Goal: Task Accomplishment & Management: Manage account settings

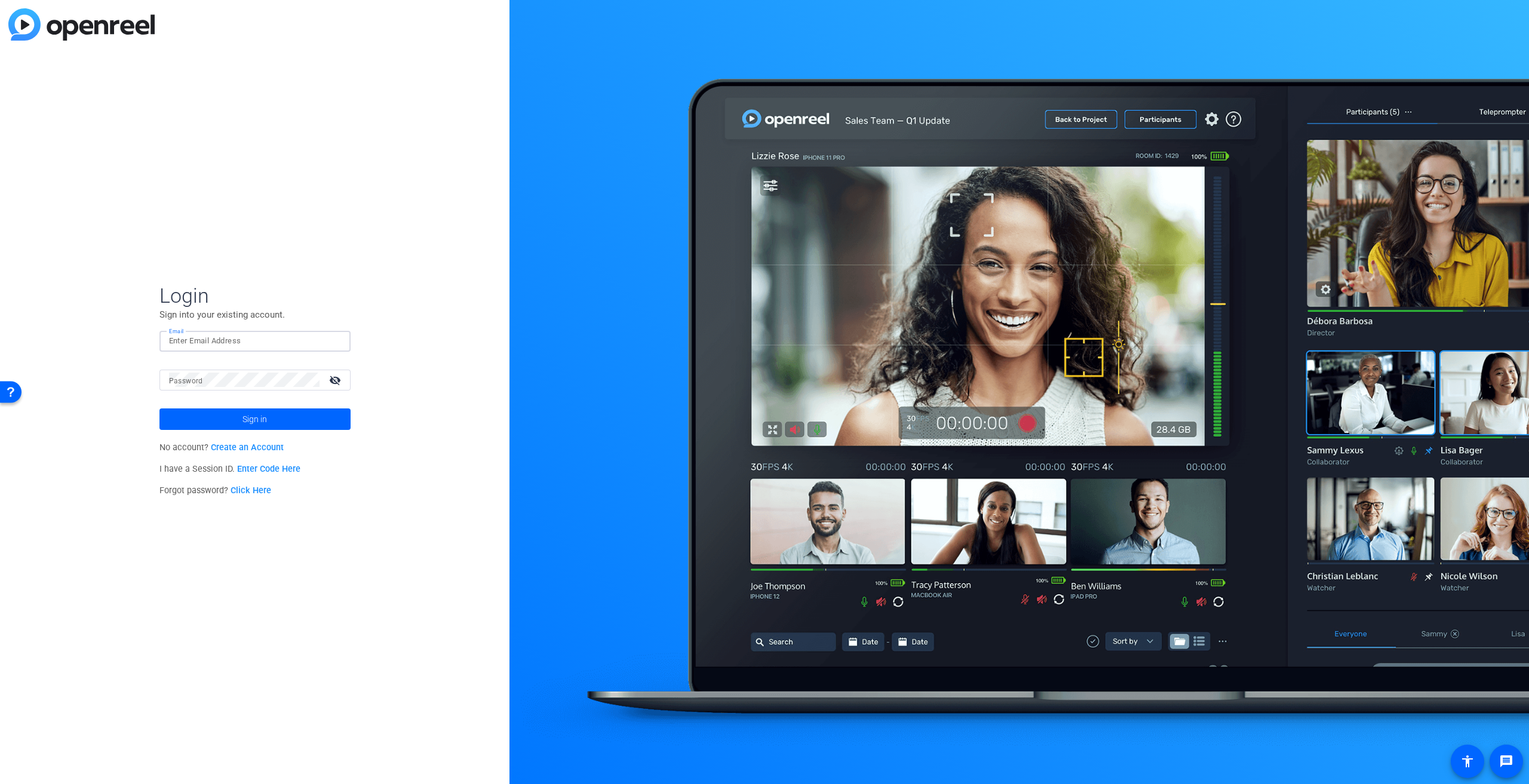
click at [215, 345] on input "Email" at bounding box center [256, 341] width 172 height 14
click at [194, 78] on com-1password-button at bounding box center [116, 69] width 157 height 18
type input "jeffgr@spiceworks.com"
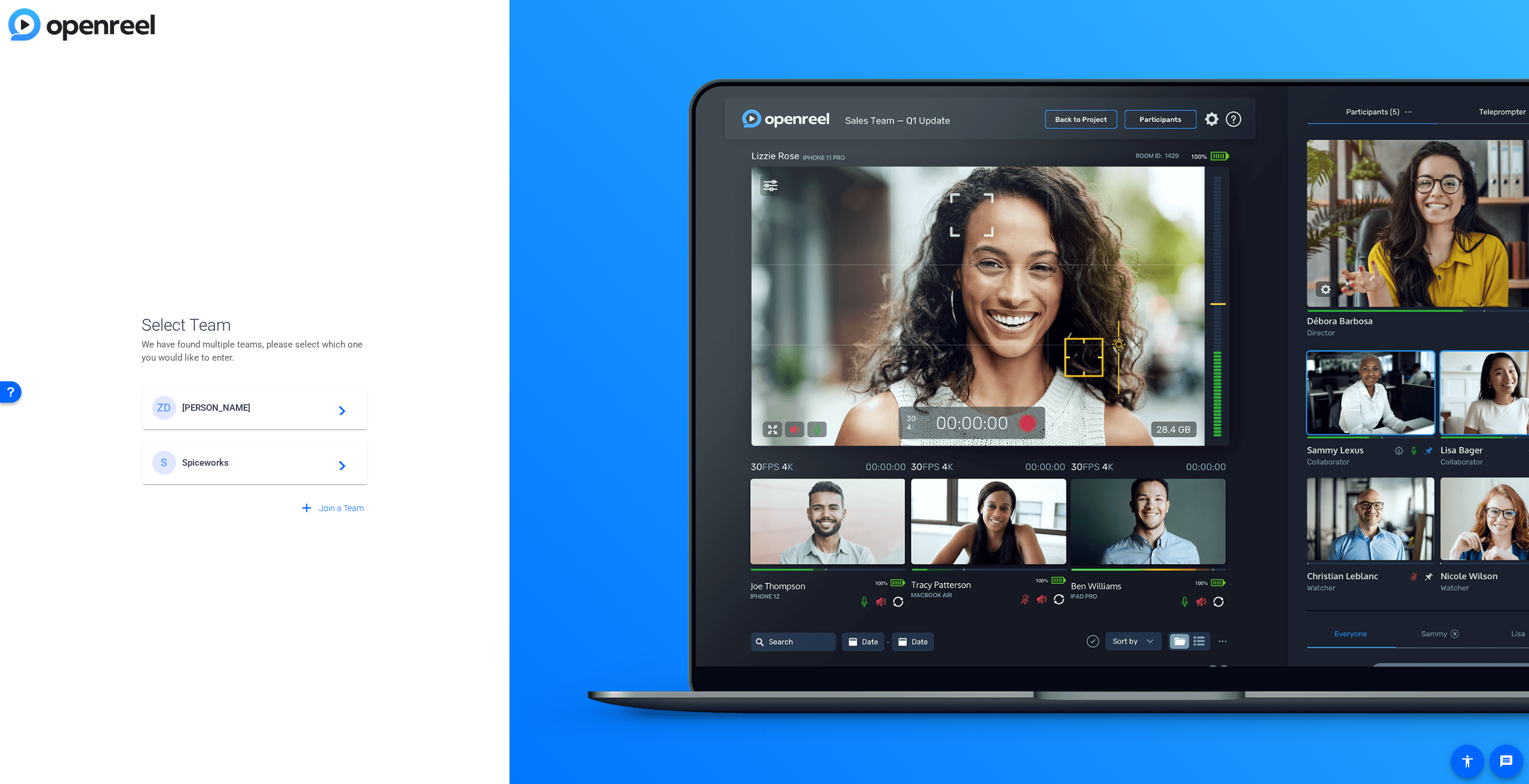
click at [235, 406] on span "Ziff Davis" at bounding box center [257, 408] width 149 height 11
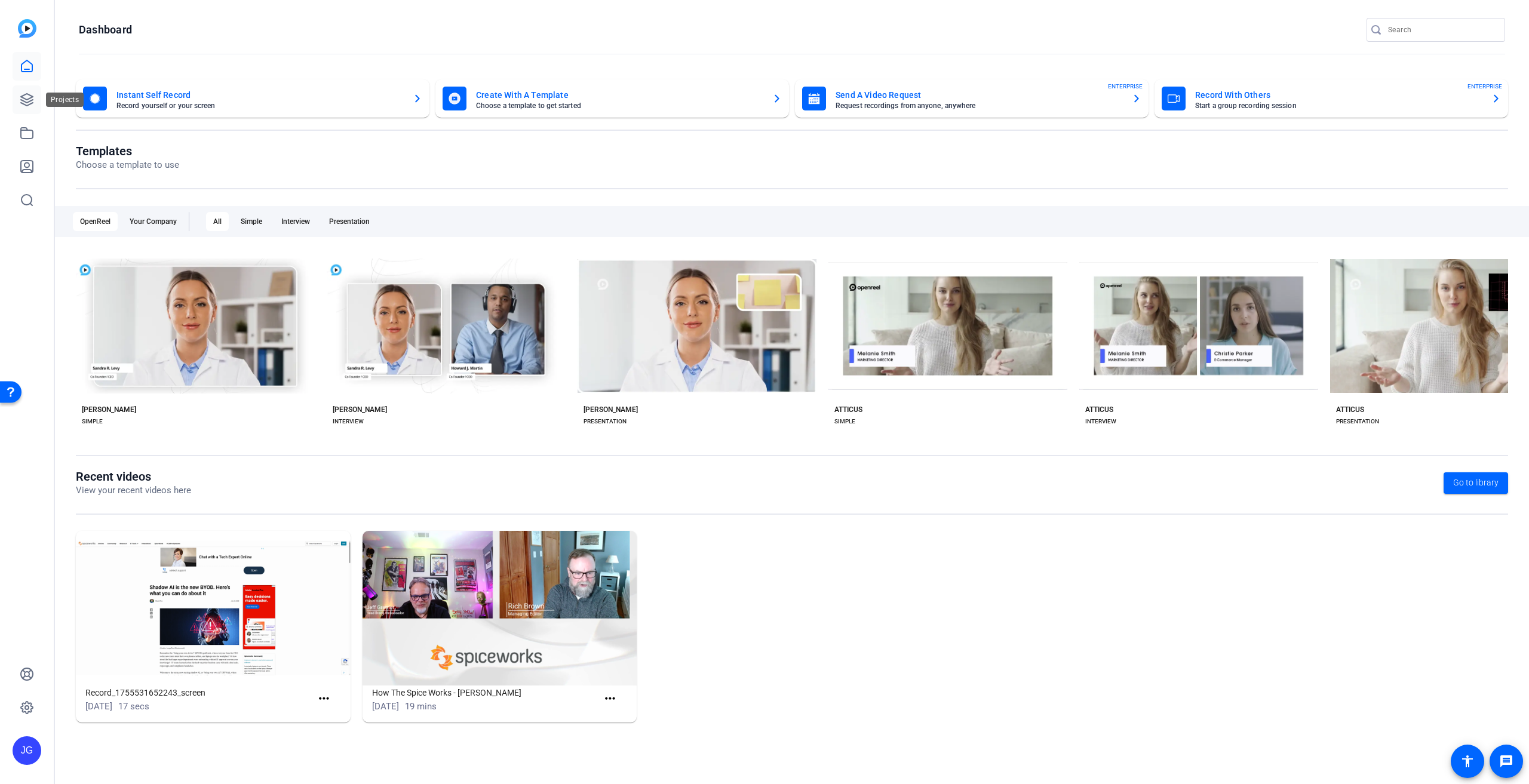
click at [25, 95] on icon at bounding box center [26, 99] width 14 height 14
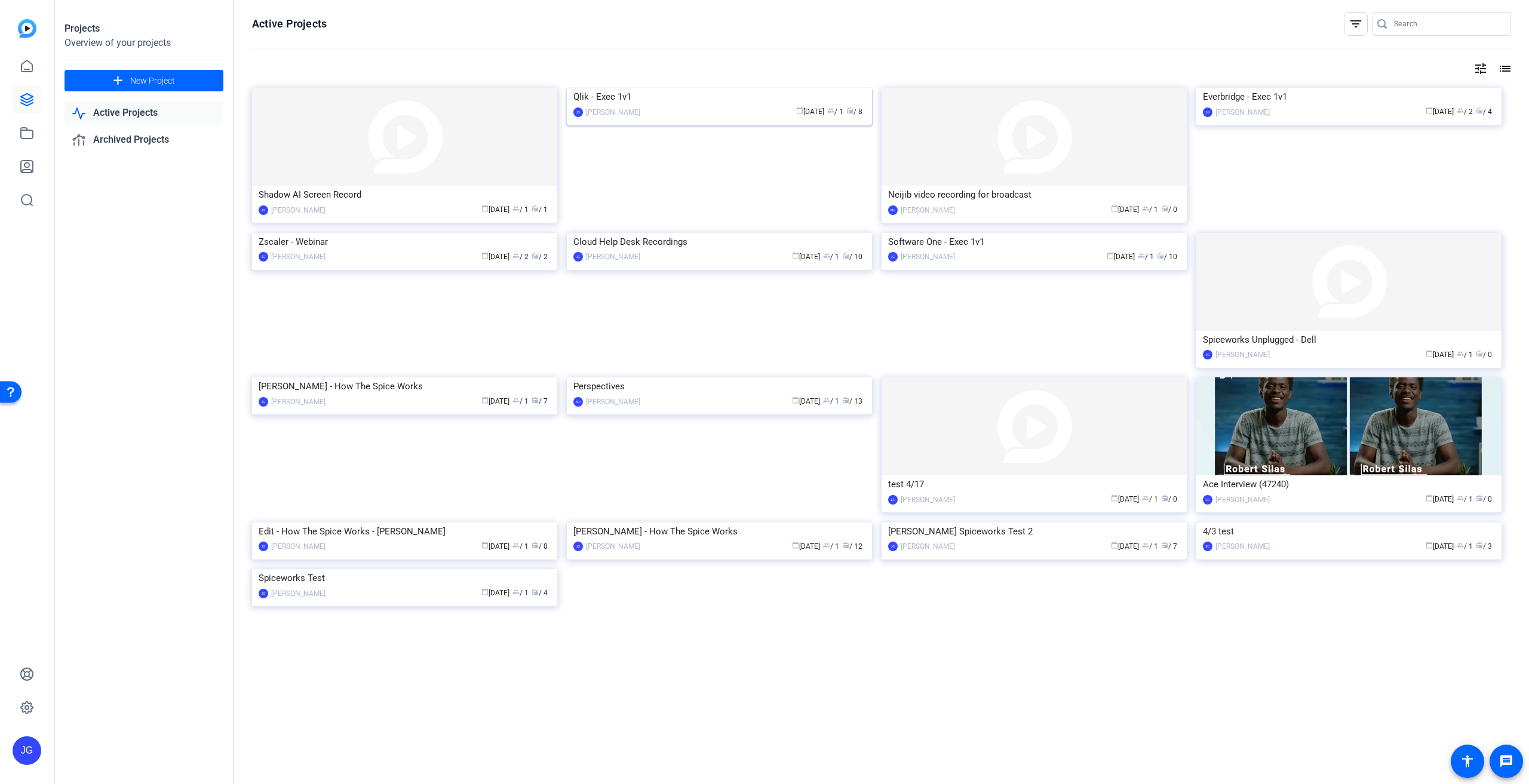
click at [689, 88] on img at bounding box center [720, 88] width 306 height 0
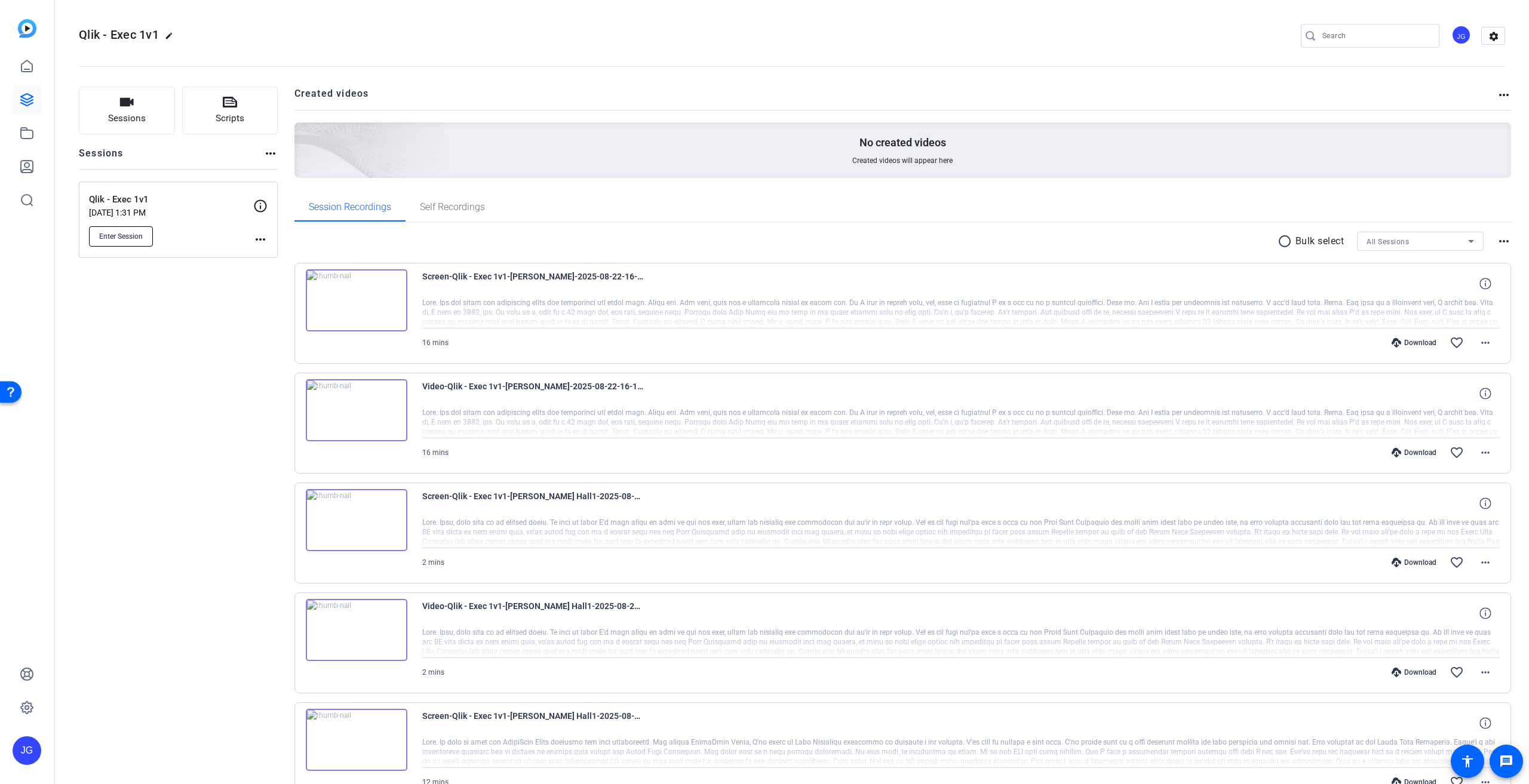
click at [121, 231] on span "Enter Session" at bounding box center [120, 236] width 44 height 9
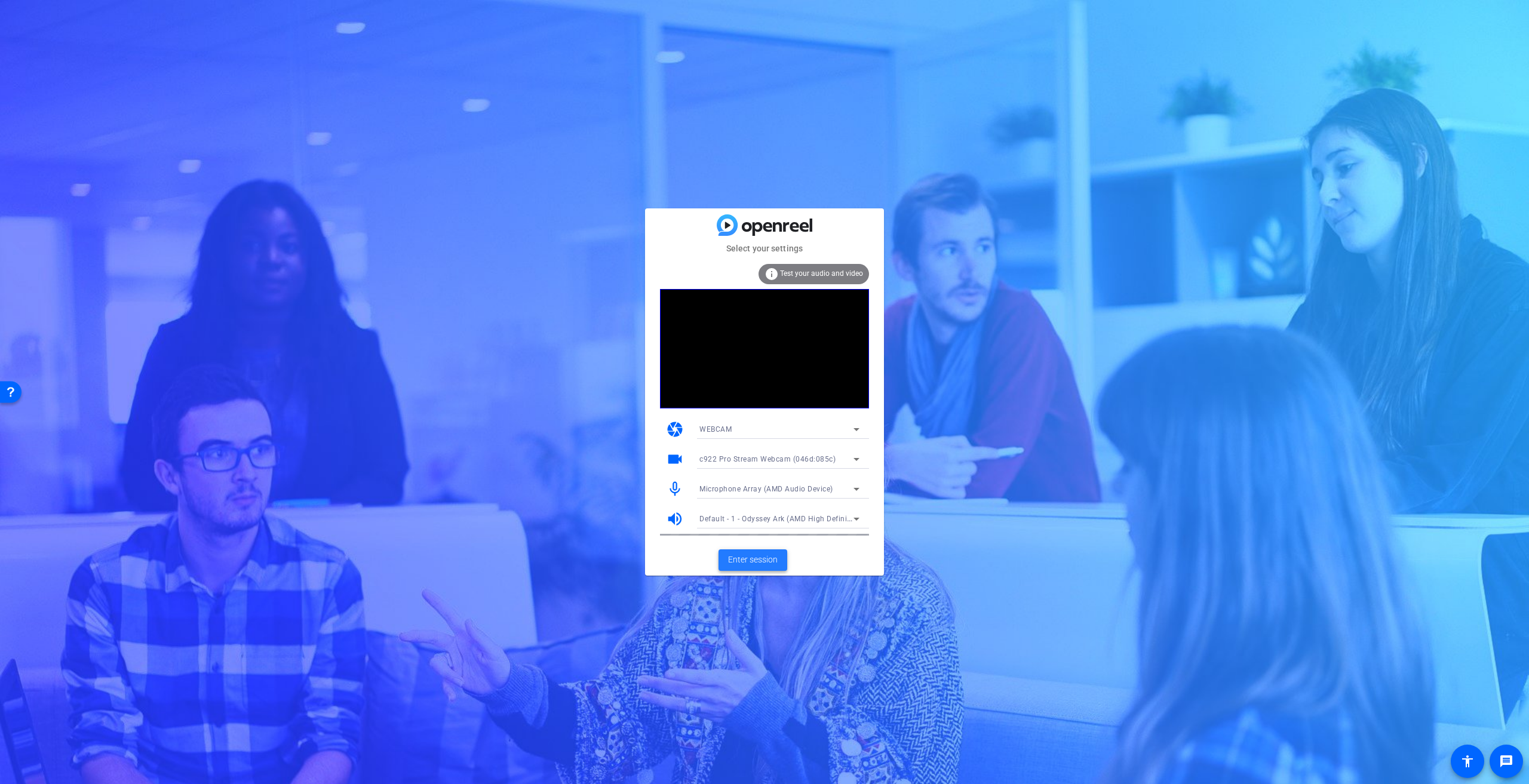
click at [753, 556] on span "Enter session" at bounding box center [753, 560] width 50 height 13
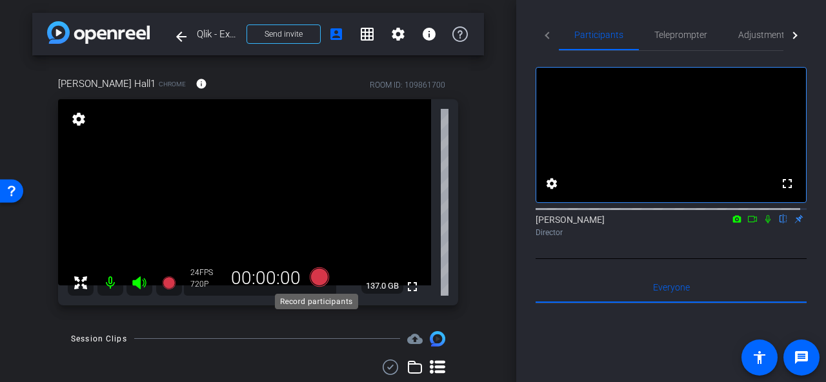
click at [323, 277] on icon at bounding box center [319, 276] width 19 height 19
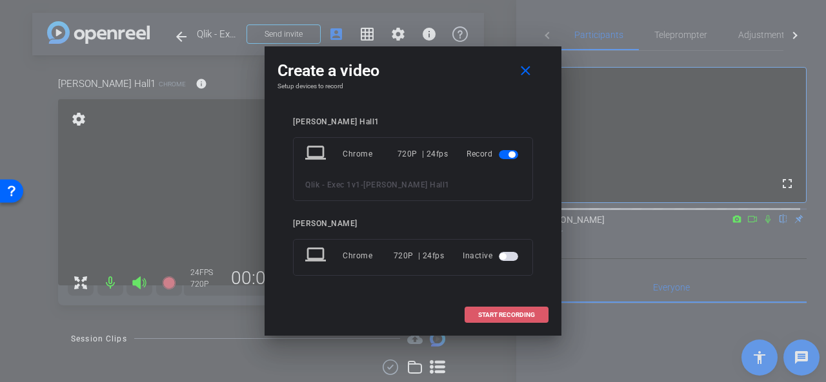
click at [525, 317] on span "START RECORDING" at bounding box center [506, 315] width 57 height 6
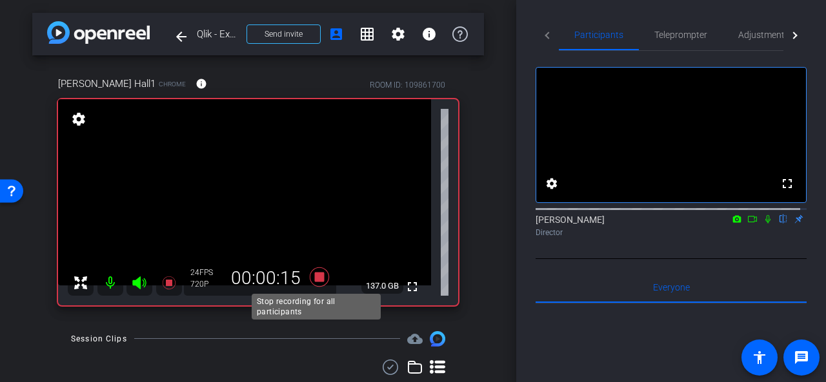
click at [321, 279] on icon at bounding box center [319, 277] width 31 height 23
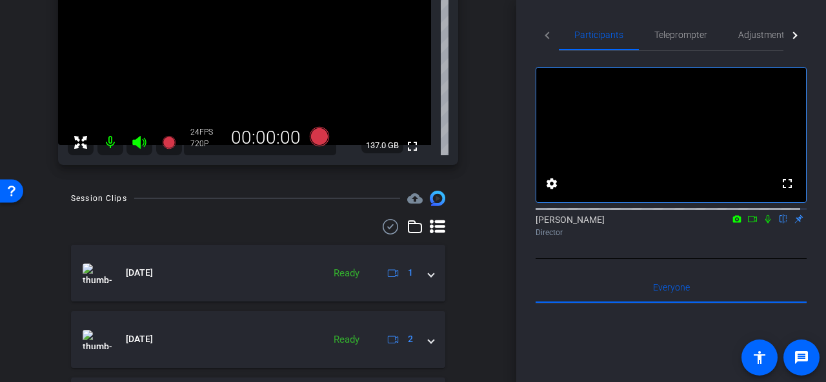
scroll to position [65, 0]
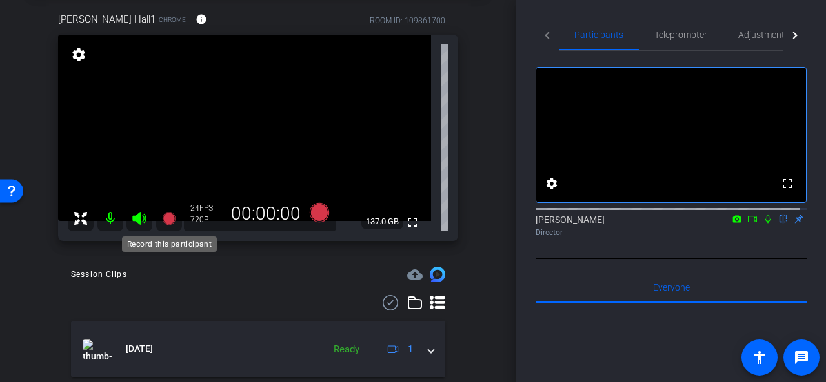
click at [174, 221] on icon at bounding box center [168, 218] width 13 height 13
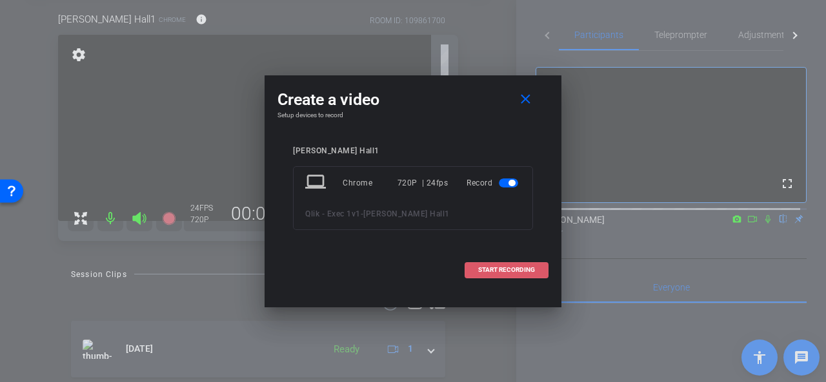
click at [512, 271] on span "START RECORDING" at bounding box center [506, 270] width 57 height 6
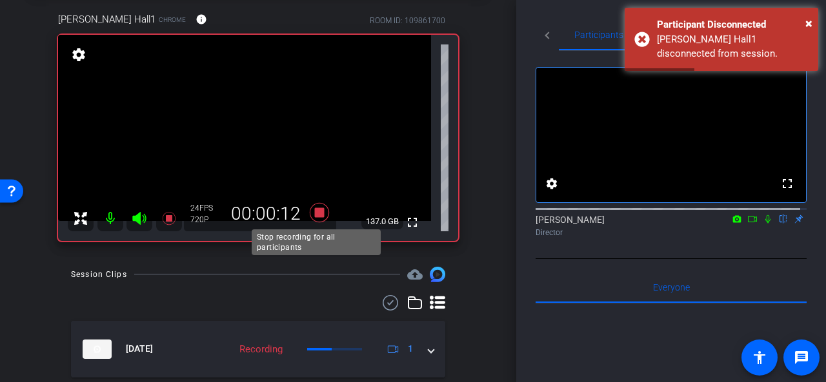
click at [317, 215] on icon at bounding box center [319, 212] width 19 height 19
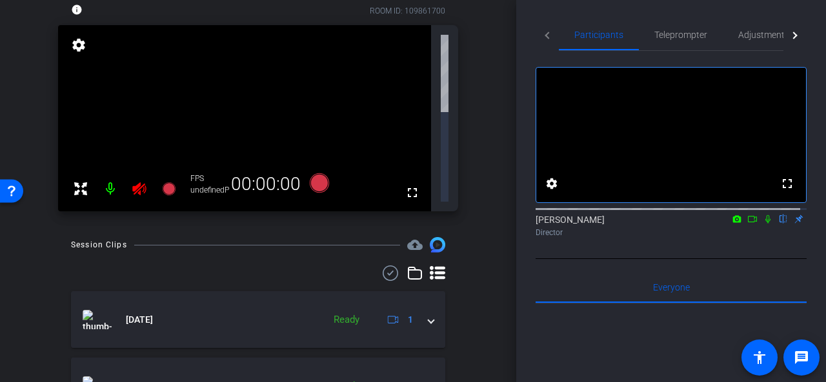
scroll to position [0, 0]
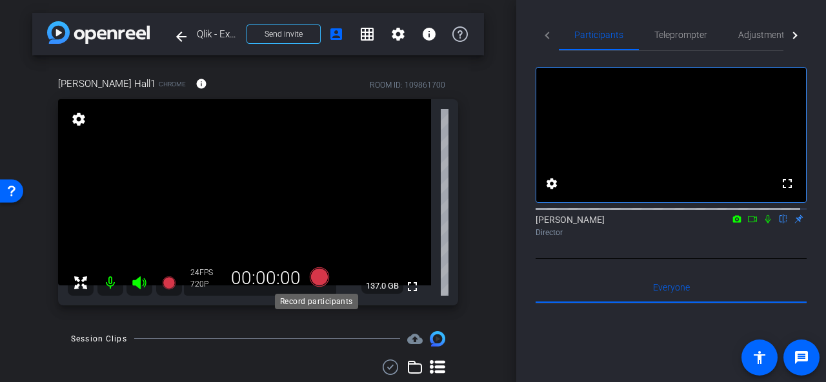
click at [313, 275] on icon at bounding box center [319, 276] width 19 height 19
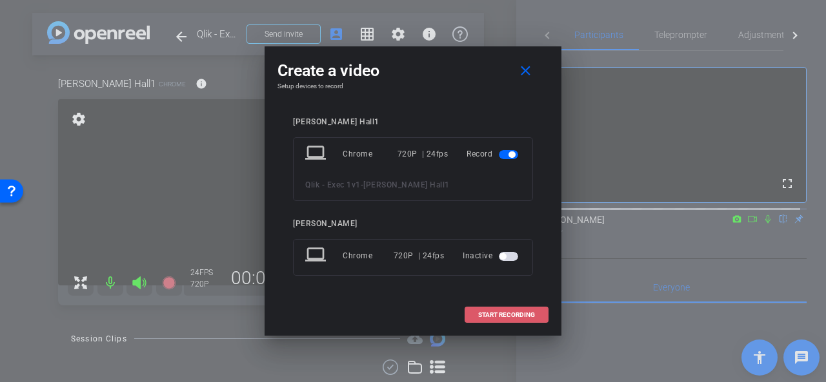
click at [510, 312] on span "START RECORDING" at bounding box center [506, 315] width 57 height 6
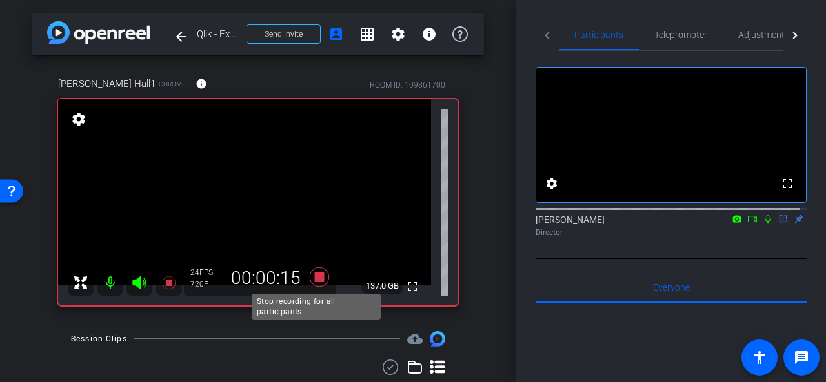
click at [321, 276] on icon at bounding box center [319, 277] width 31 height 23
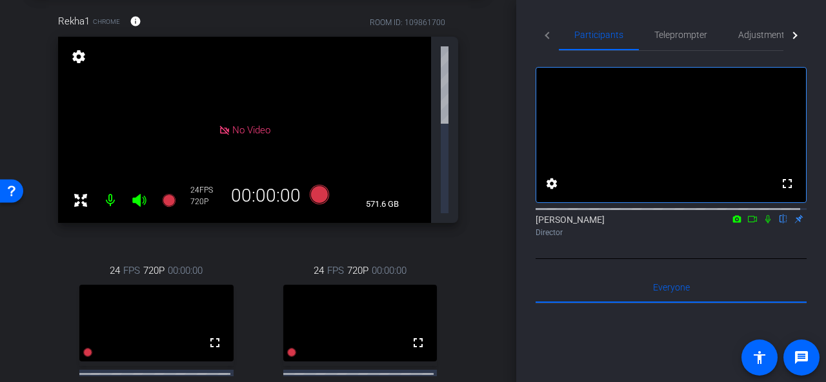
scroll to position [65, 0]
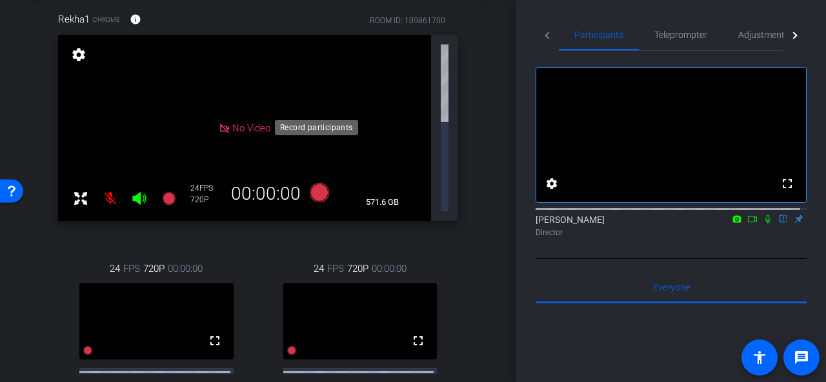
click at [319, 183] on icon at bounding box center [319, 192] width 19 height 19
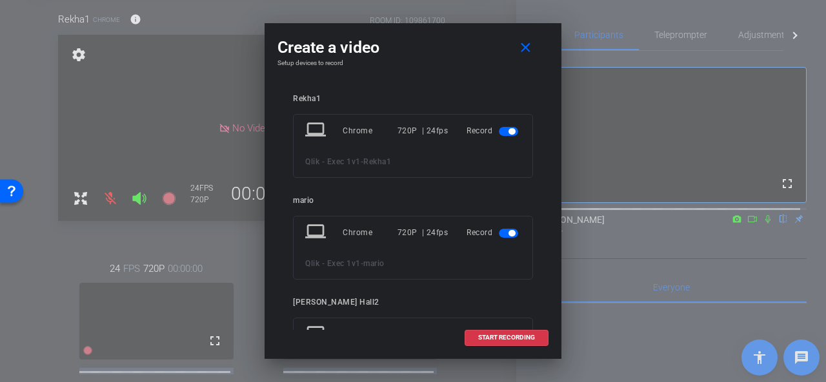
click at [499, 131] on span "button" at bounding box center [508, 131] width 19 height 9
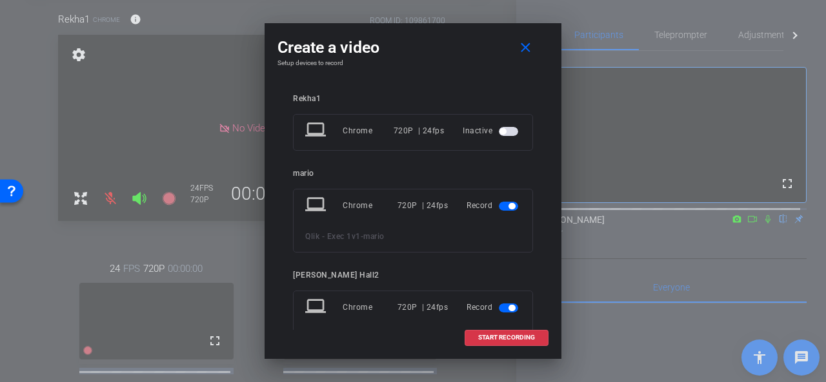
click at [500, 205] on span "button" at bounding box center [508, 206] width 19 height 9
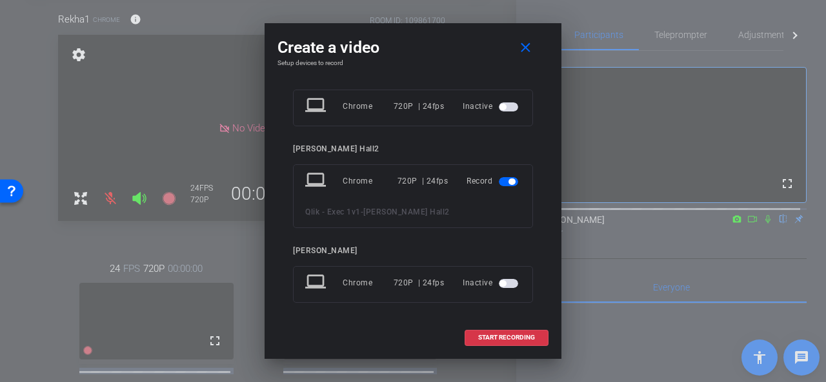
scroll to position [101, 0]
click at [507, 333] on span at bounding box center [506, 338] width 83 height 31
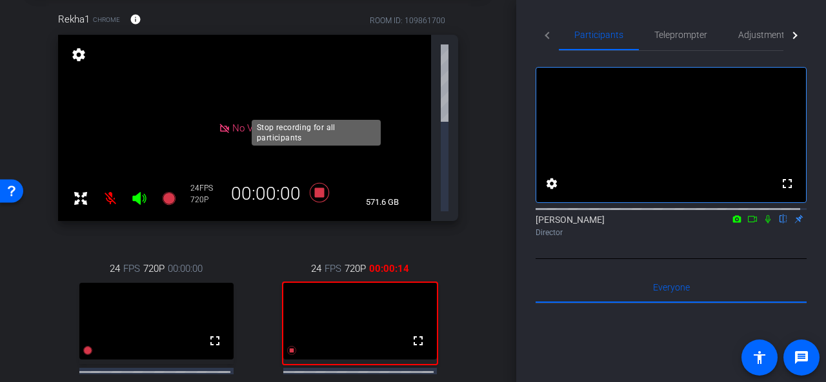
click at [317, 183] on icon at bounding box center [319, 192] width 19 height 19
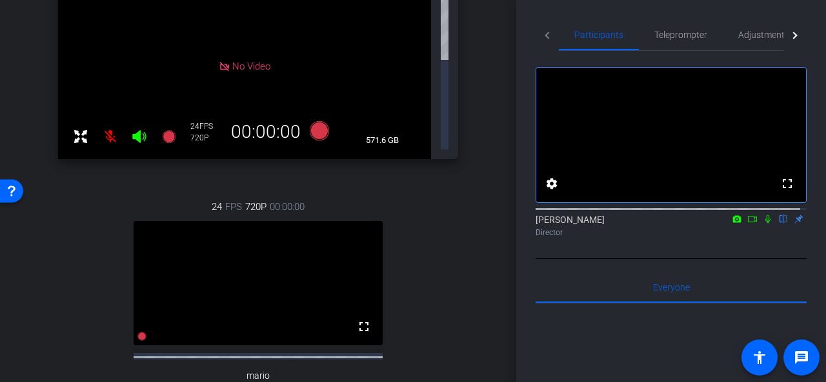
scroll to position [129, 0]
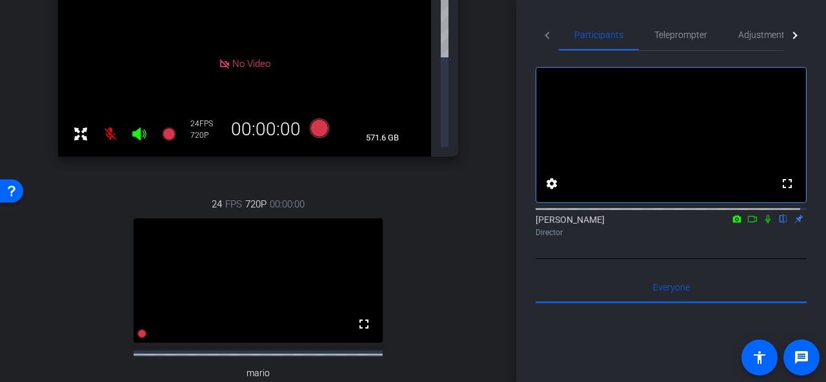
click at [751, 30] on span "Adjustments" at bounding box center [763, 34] width 51 height 9
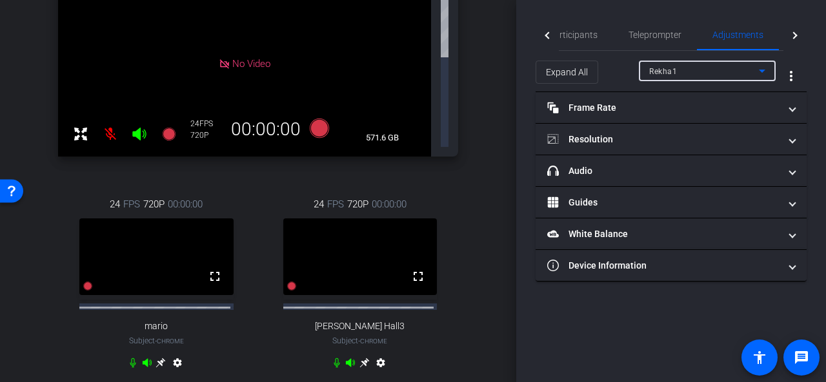
click at [758, 68] on icon at bounding box center [761, 70] width 15 height 15
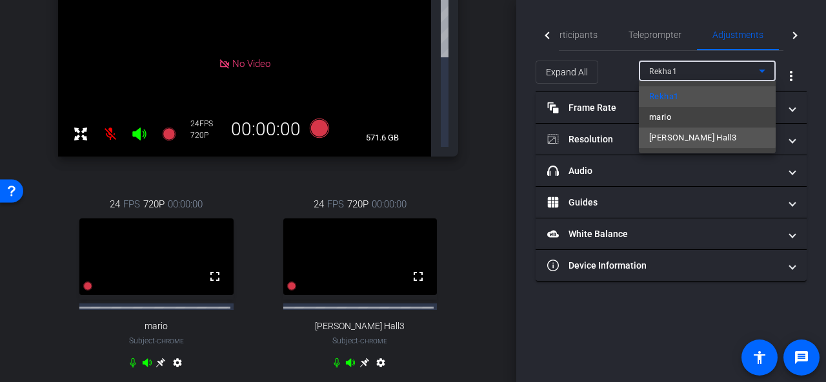
click at [689, 132] on span "Jason Hall3" at bounding box center [692, 137] width 87 height 15
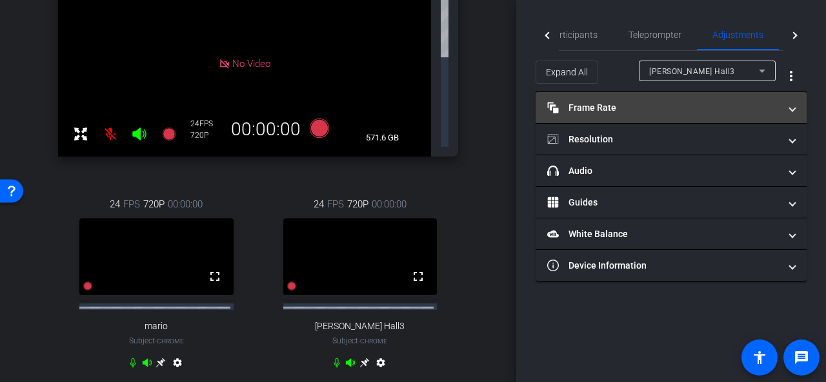
click at [791, 105] on span at bounding box center [791, 108] width 5 height 14
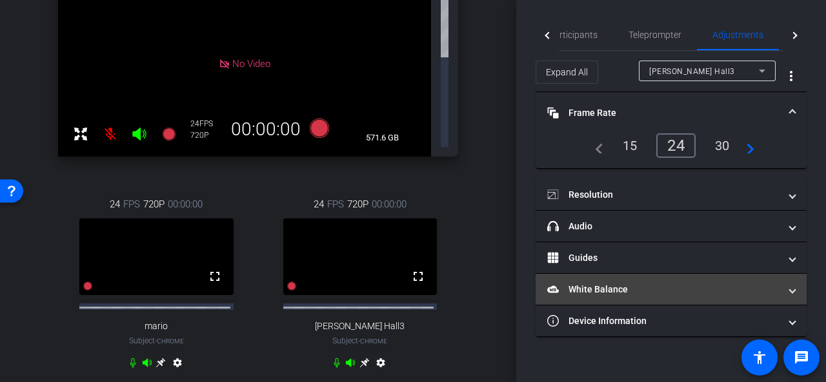
click at [792, 287] on span at bounding box center [791, 290] width 5 height 14
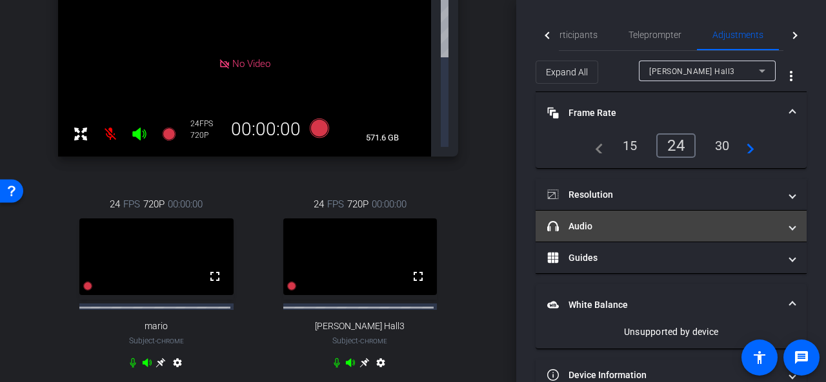
scroll to position [26, 0]
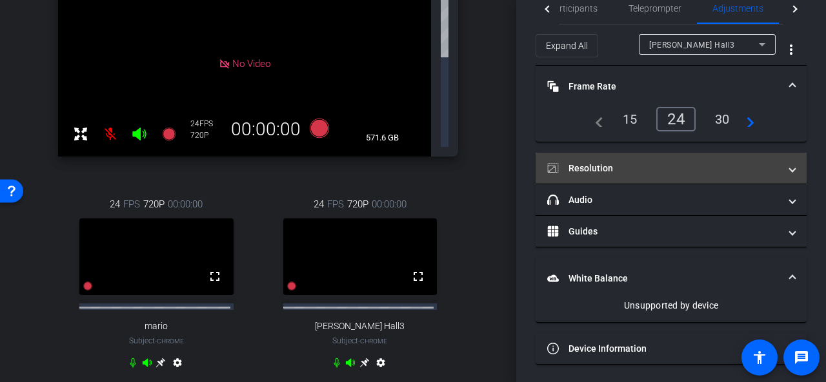
click at [789, 170] on span at bounding box center [791, 169] width 5 height 14
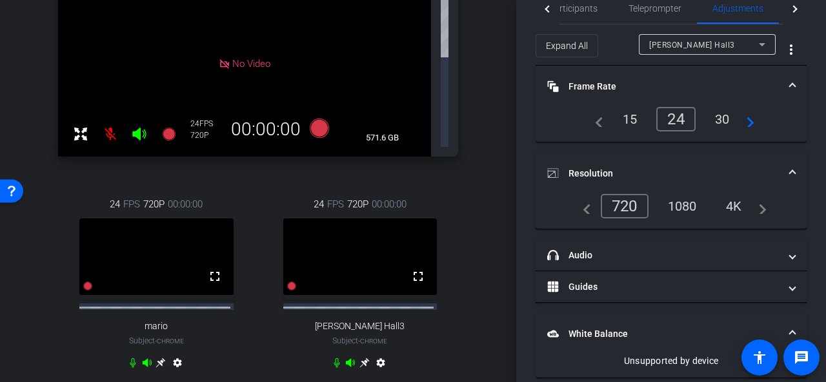
click at [584, 207] on mat-icon "navigate_before" at bounding box center [582, 206] width 15 height 15
click at [724, 119] on div "30" at bounding box center [722, 119] width 34 height 22
click at [676, 203] on div "1080" at bounding box center [682, 206] width 48 height 22
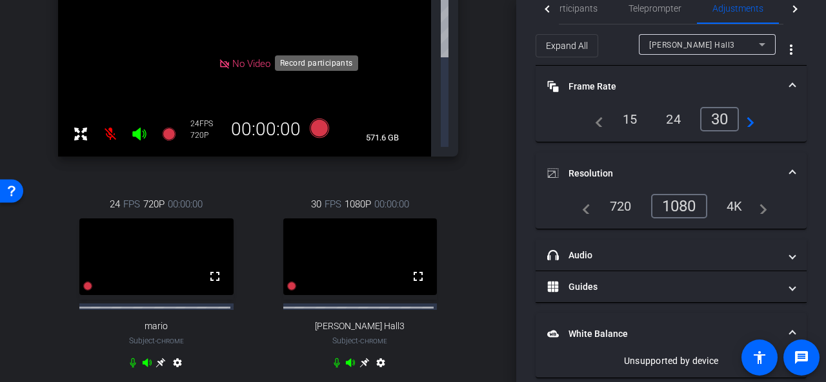
click at [313, 119] on icon at bounding box center [319, 128] width 19 height 19
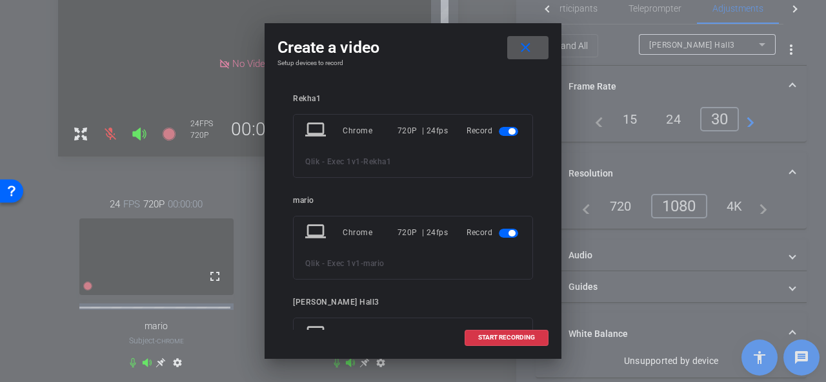
click at [499, 232] on span "button" at bounding box center [508, 233] width 19 height 9
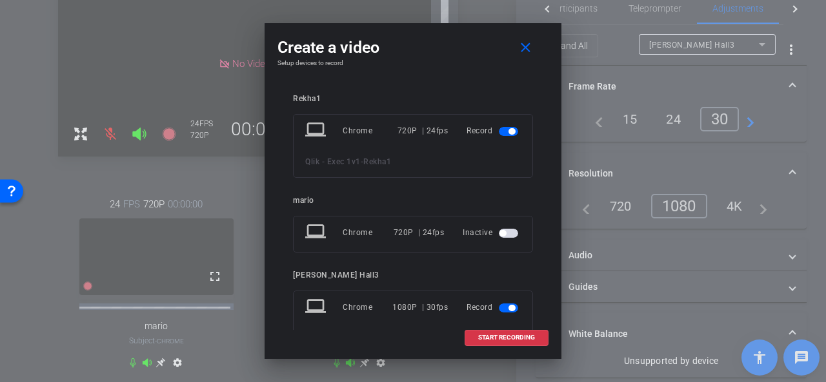
click at [499, 127] on button "button" at bounding box center [508, 131] width 19 height 9
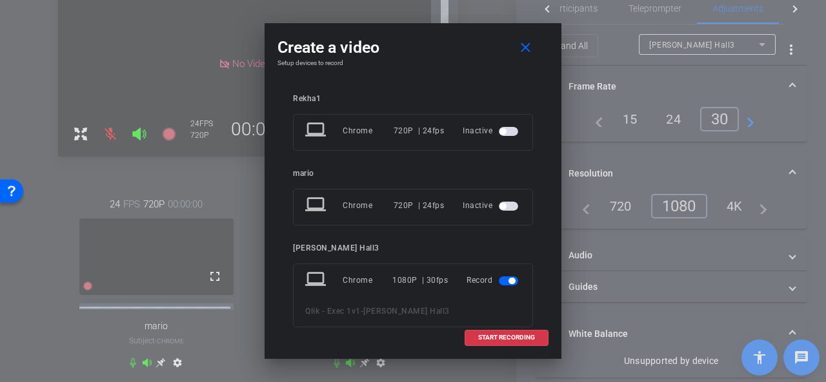
scroll to position [101, 0]
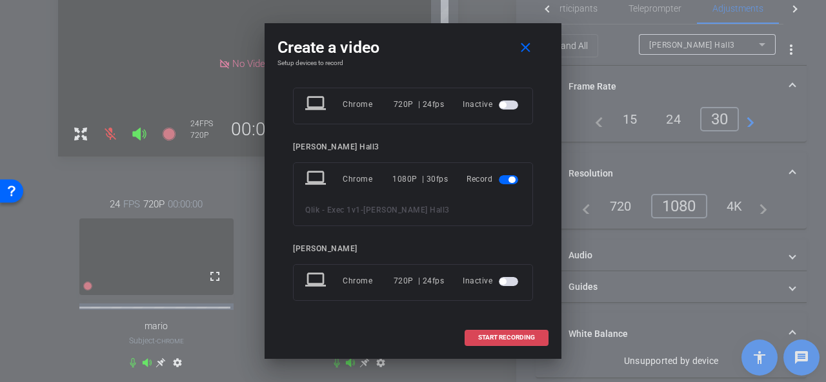
click at [515, 338] on span "START RECORDING" at bounding box center [506, 338] width 57 height 6
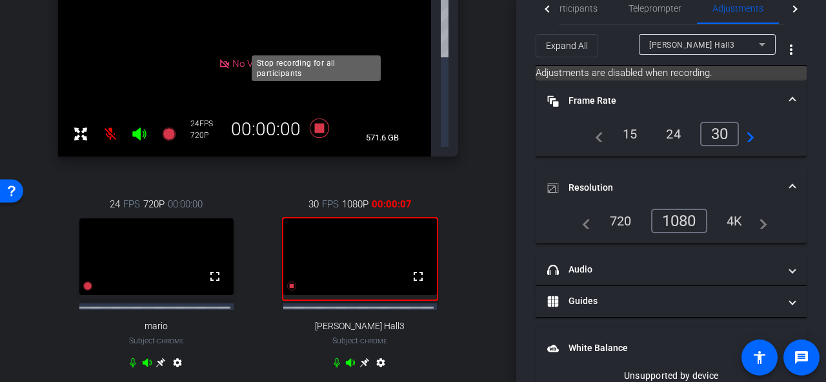
click at [316, 119] on icon at bounding box center [319, 128] width 19 height 19
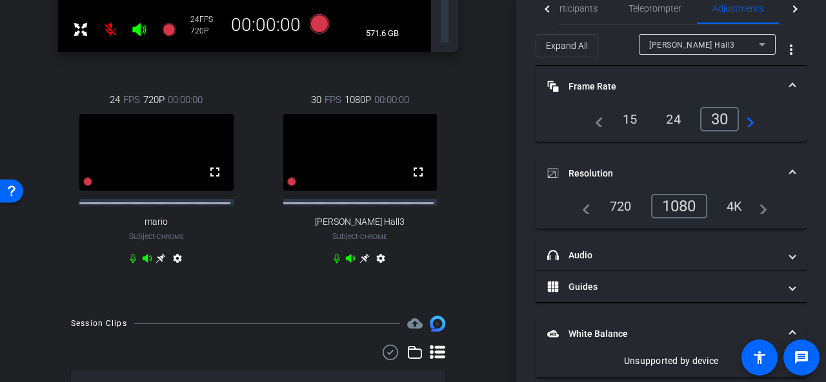
scroll to position [323, 0]
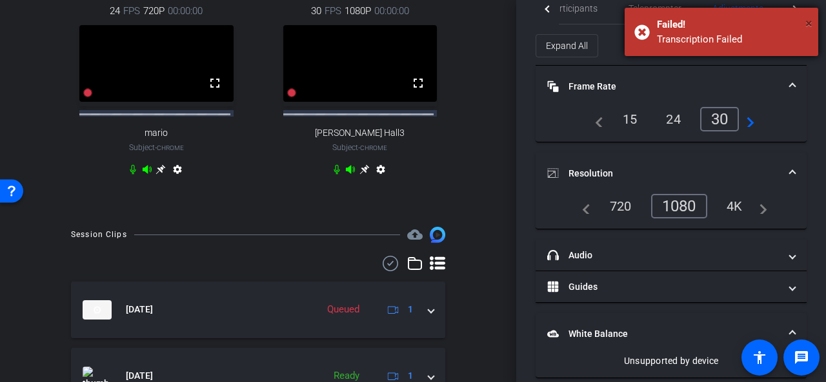
click at [807, 24] on span "×" at bounding box center [808, 22] width 7 height 15
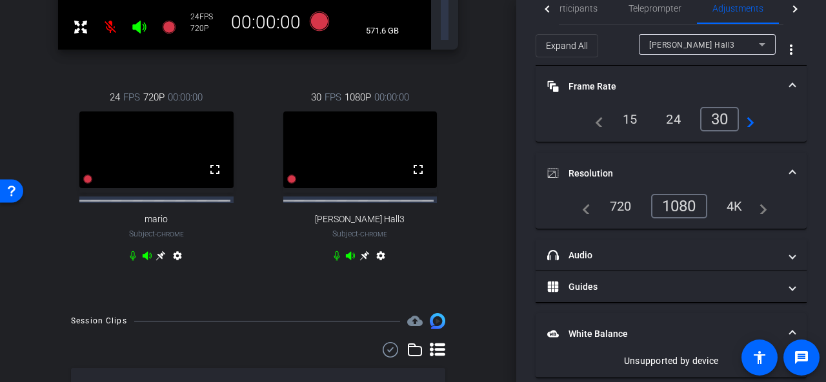
scroll to position [258, 0]
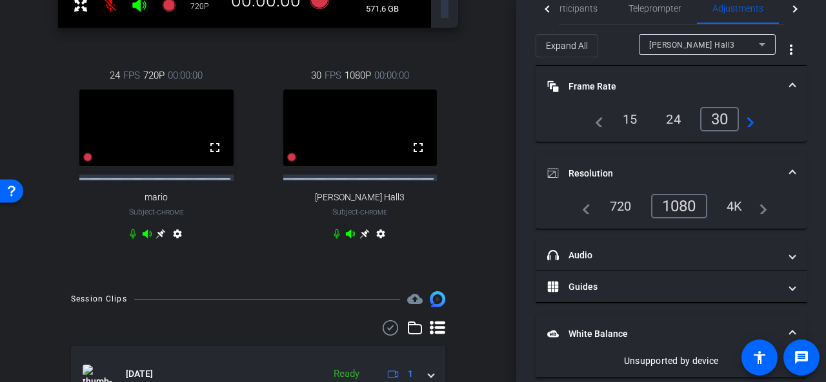
click at [626, 118] on div "15" at bounding box center [630, 119] width 34 height 22
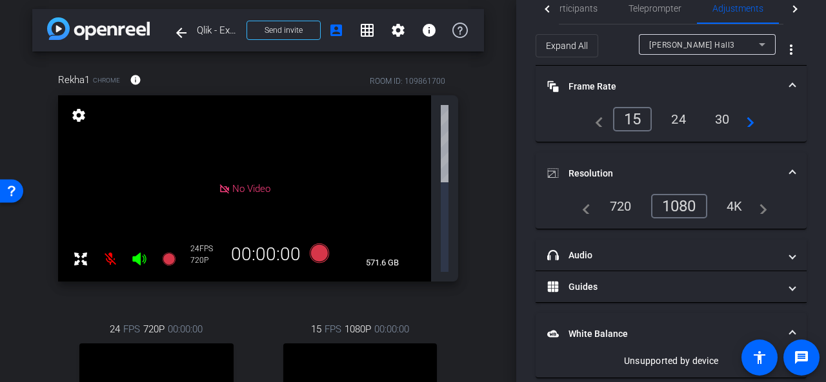
scroll to position [0, 0]
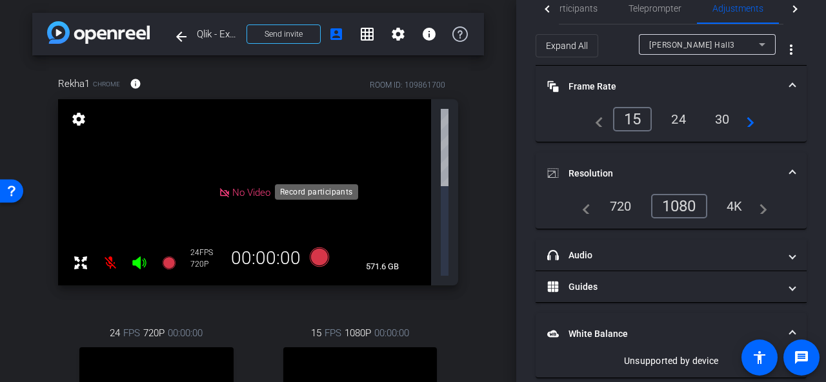
click at [312, 248] on icon at bounding box center [319, 257] width 19 height 19
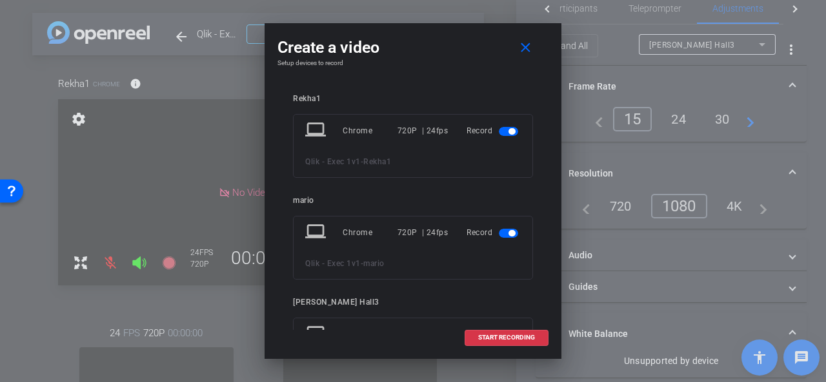
click at [499, 130] on span "button" at bounding box center [508, 131] width 19 height 9
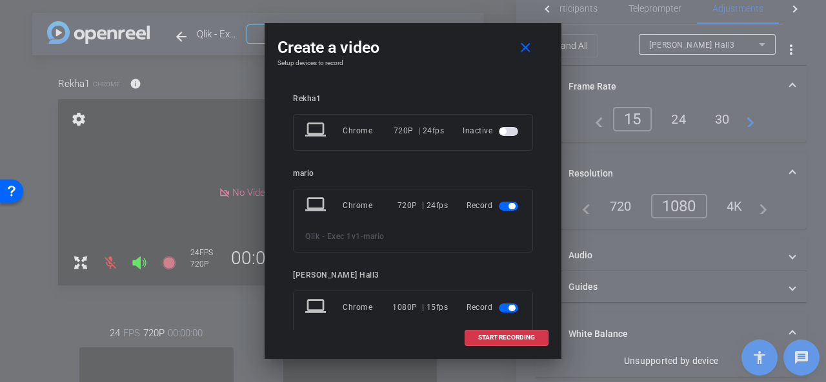
click at [499, 203] on span "button" at bounding box center [508, 206] width 19 height 9
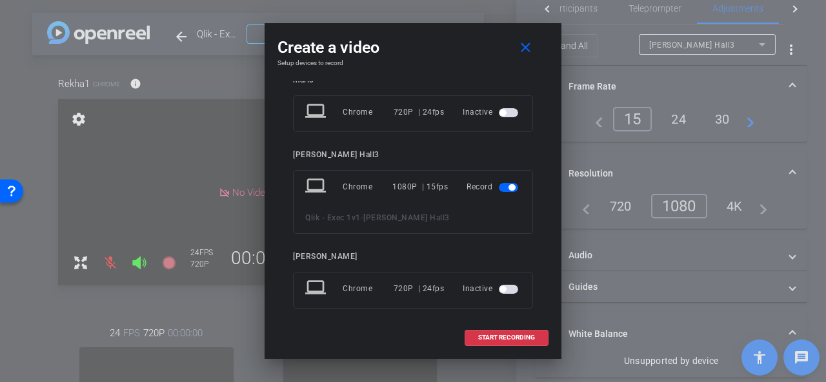
scroll to position [101, 0]
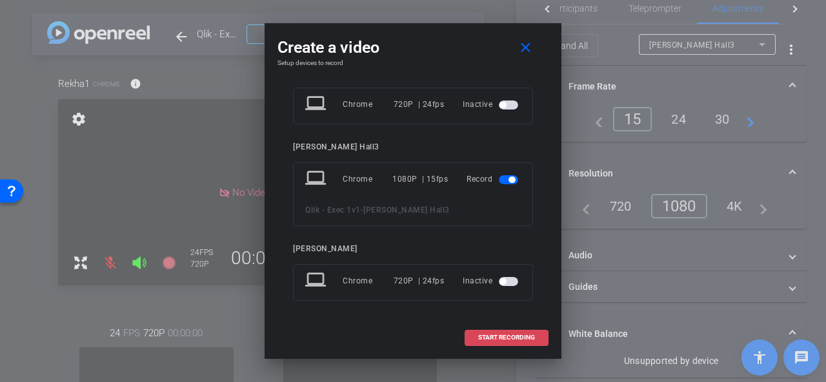
click at [497, 330] on span at bounding box center [506, 338] width 83 height 31
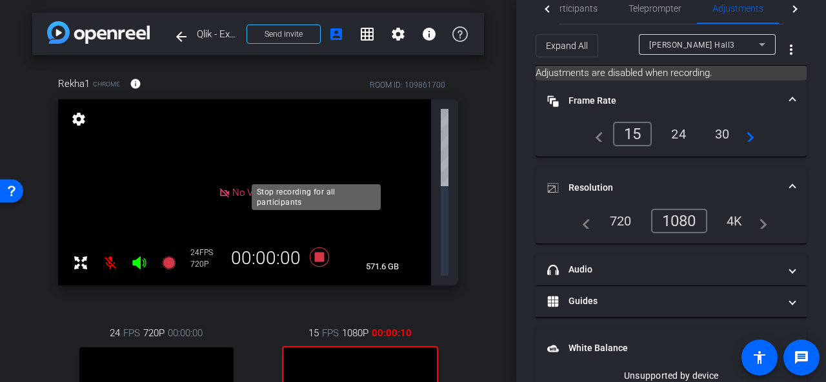
click at [319, 248] on icon at bounding box center [319, 257] width 19 height 19
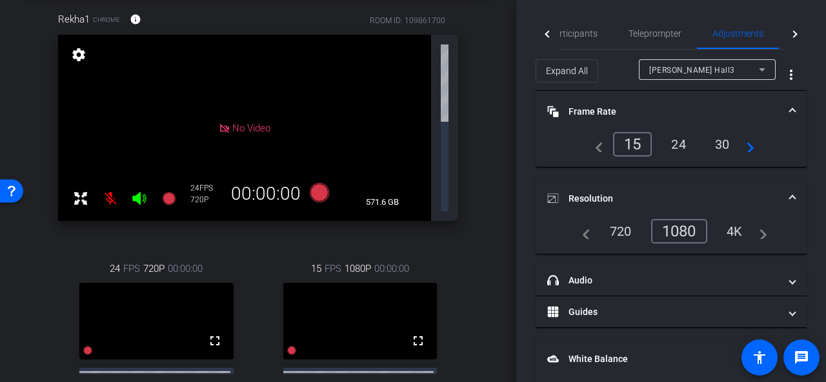
scroll to position [0, 0]
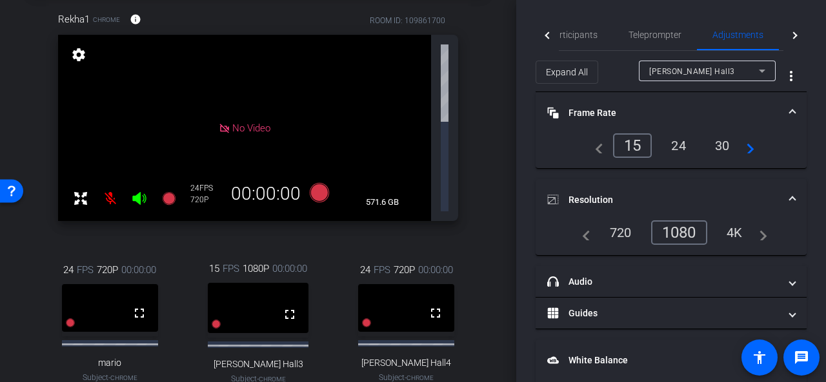
click at [321, 183] on icon at bounding box center [319, 192] width 19 height 19
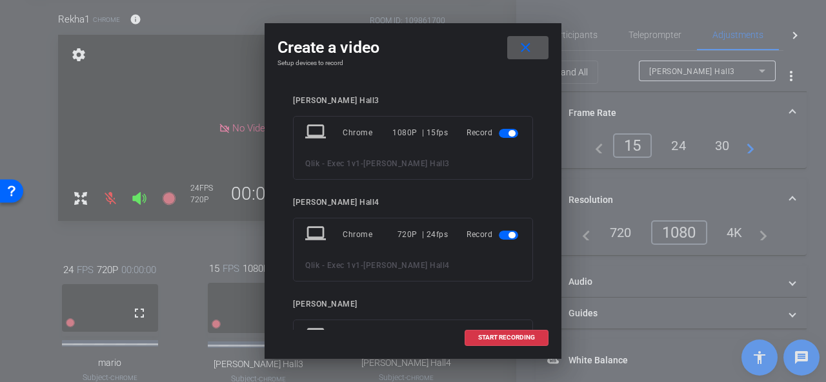
scroll to position [192, 0]
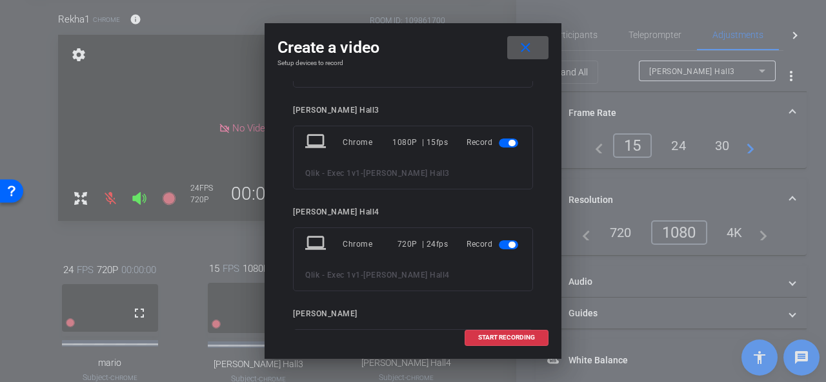
click at [499, 140] on span "button" at bounding box center [508, 143] width 19 height 9
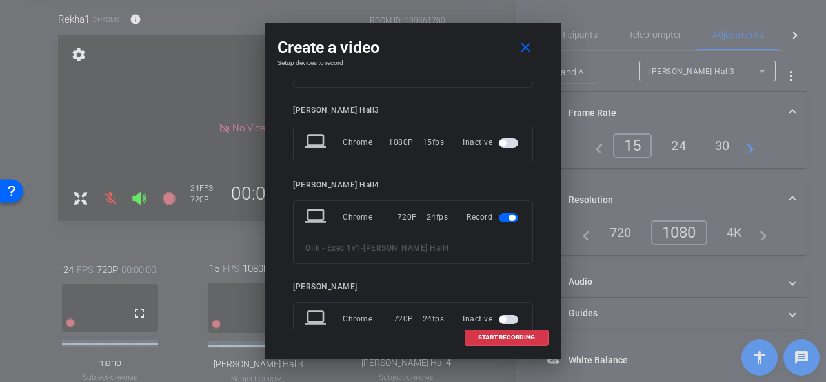
scroll to position [230, 0]
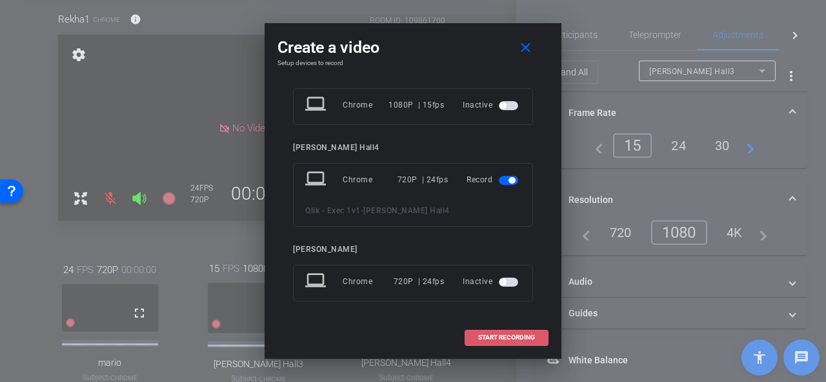
click at [524, 336] on span "START RECORDING" at bounding box center [506, 338] width 57 height 6
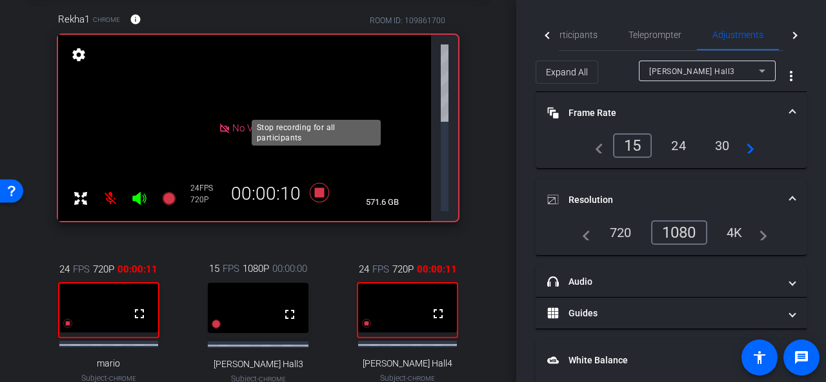
click at [317, 181] on icon at bounding box center [319, 192] width 31 height 23
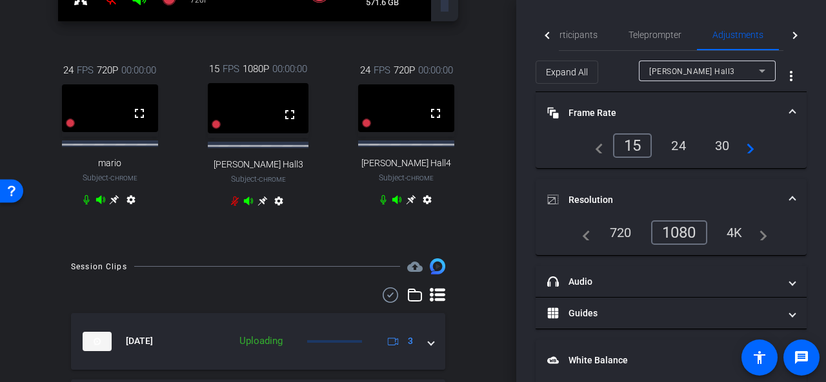
scroll to position [258, 0]
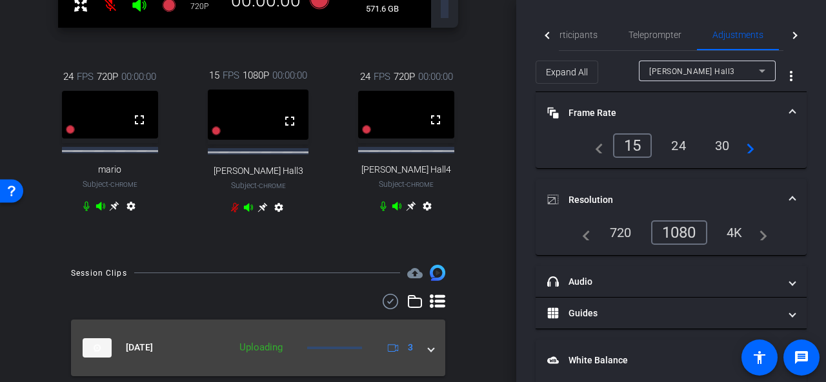
click at [428, 341] on span at bounding box center [430, 348] width 5 height 14
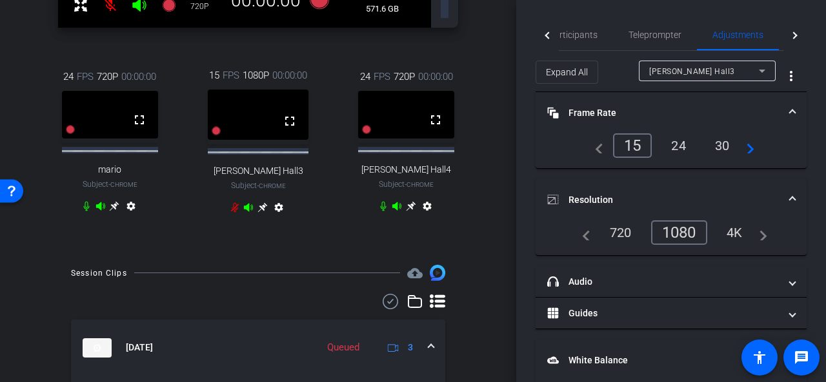
click at [428, 341] on span at bounding box center [430, 348] width 5 height 14
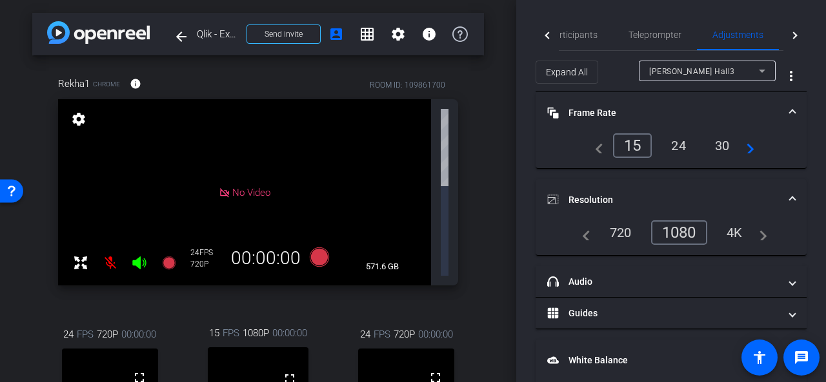
scroll to position [0, 0]
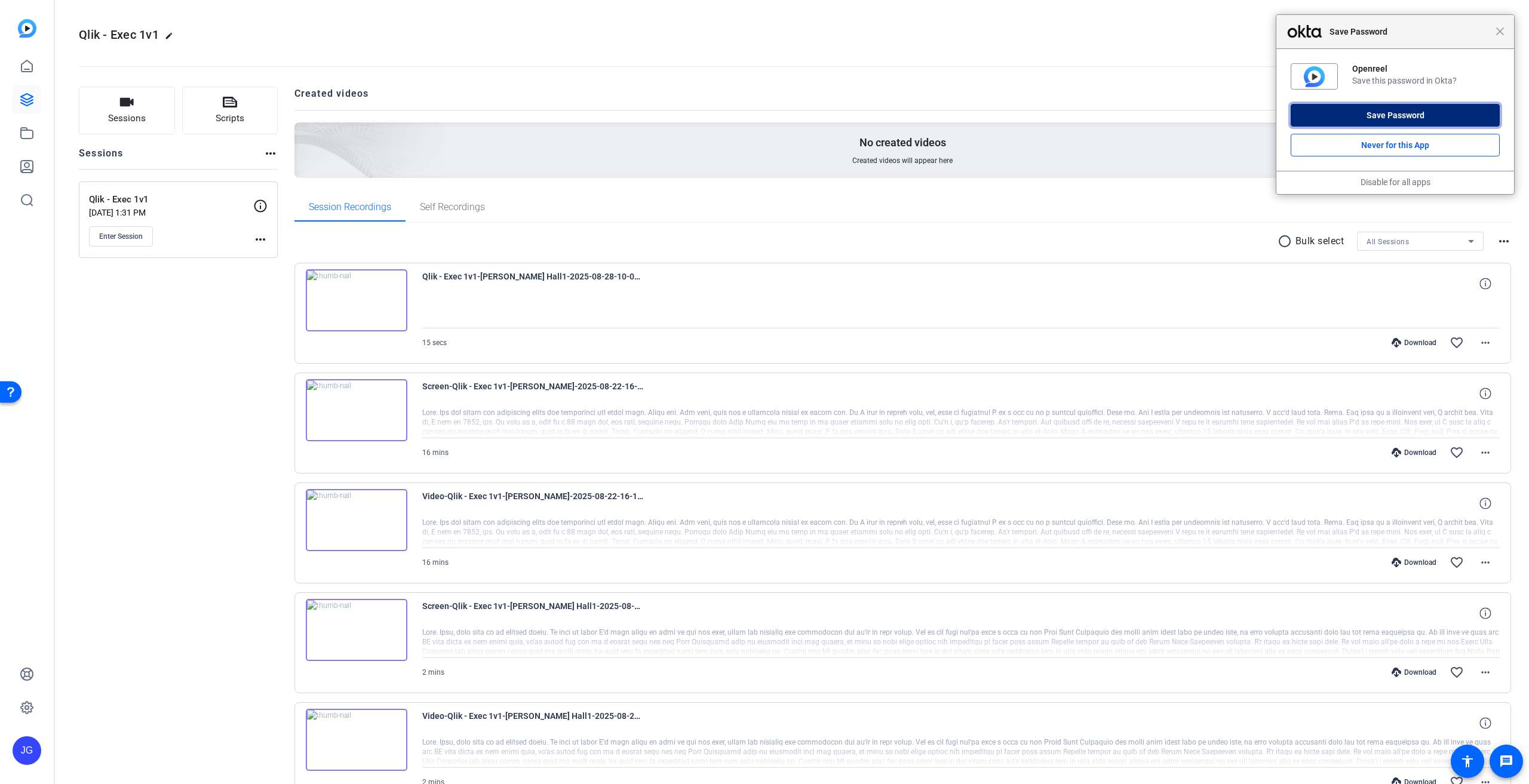
click at [1416, 118] on button "Save Password" at bounding box center [1396, 115] width 209 height 23
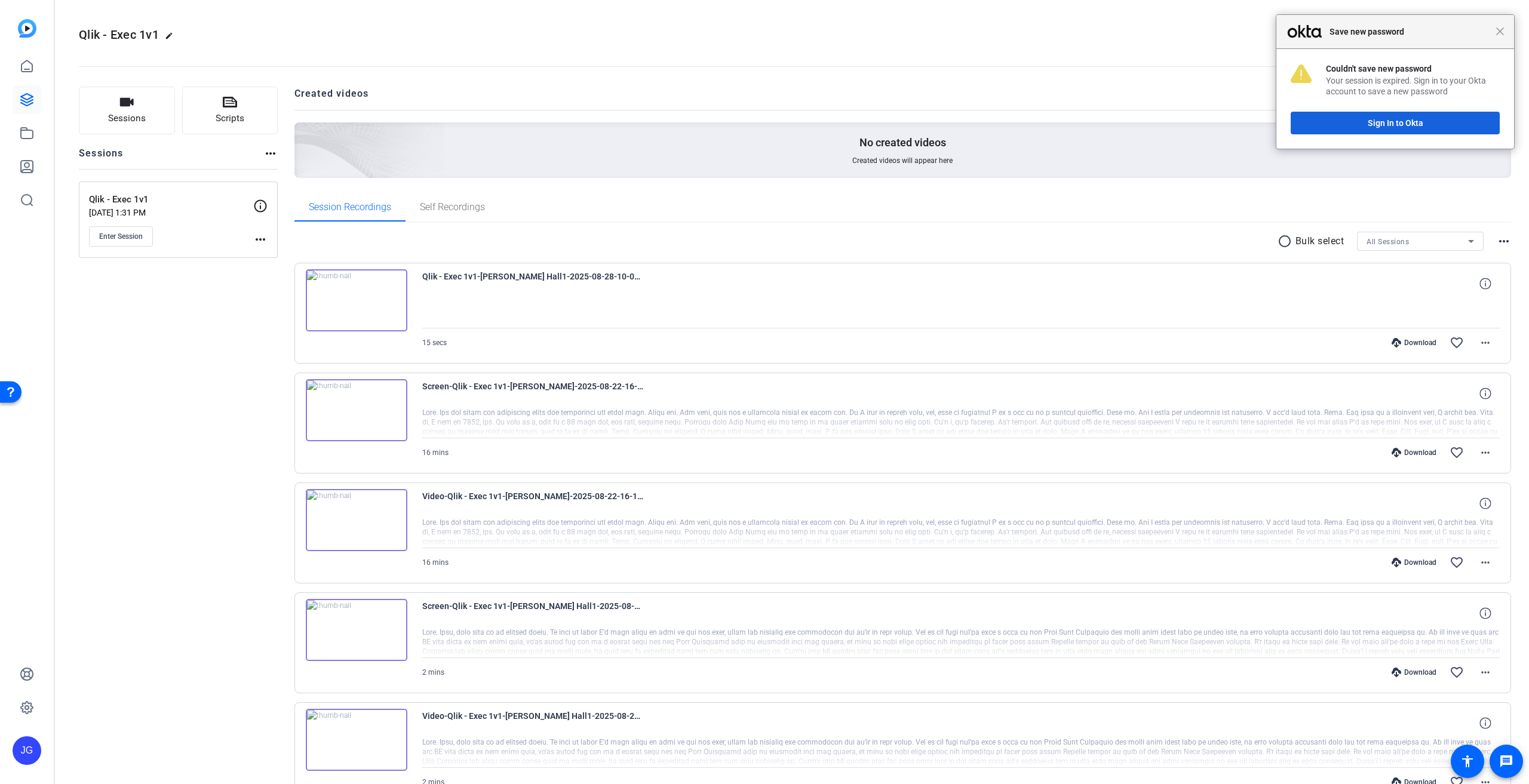
click at [359, 296] on img at bounding box center [357, 300] width 102 height 62
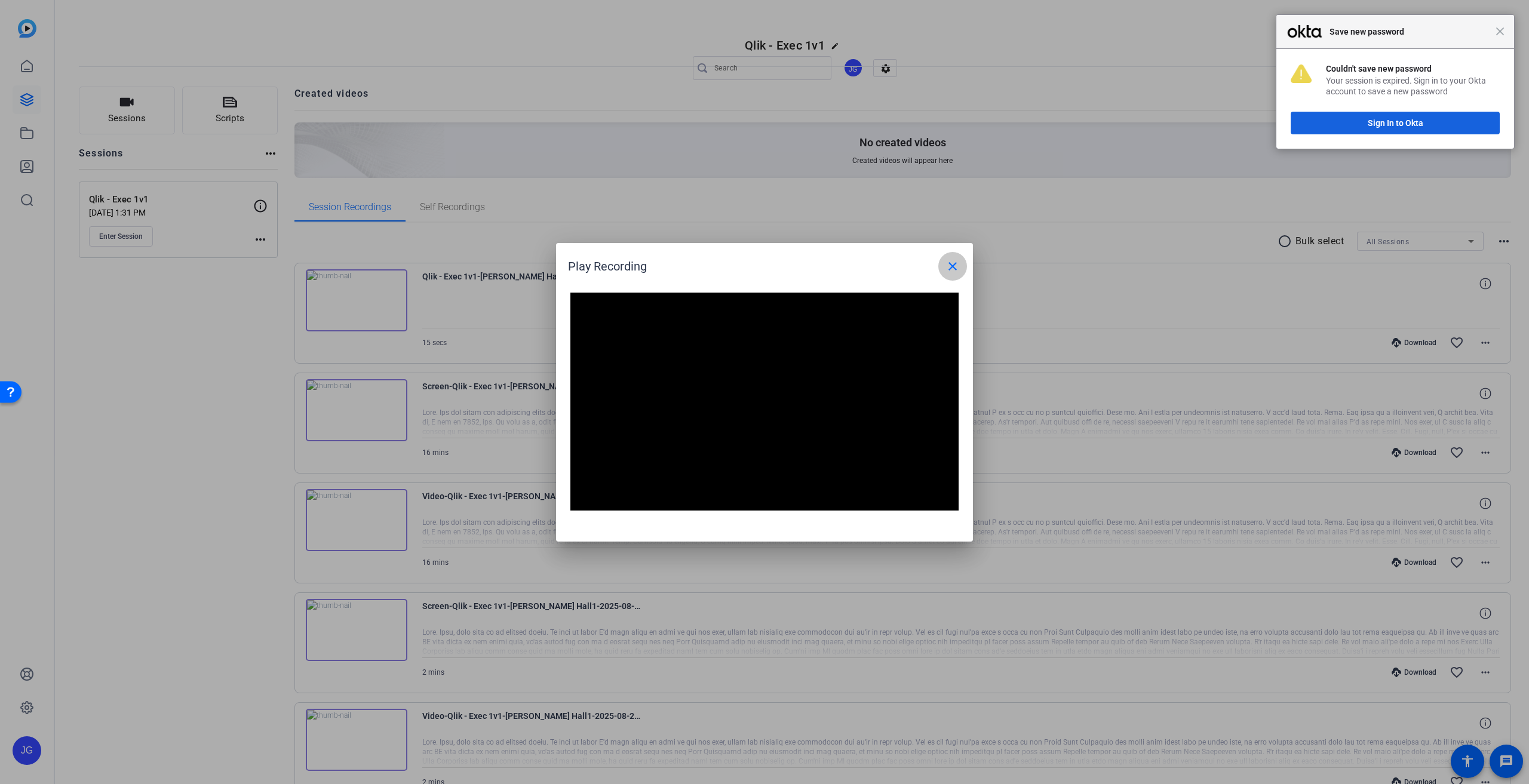
click at [950, 263] on mat-icon "close" at bounding box center [952, 266] width 14 height 14
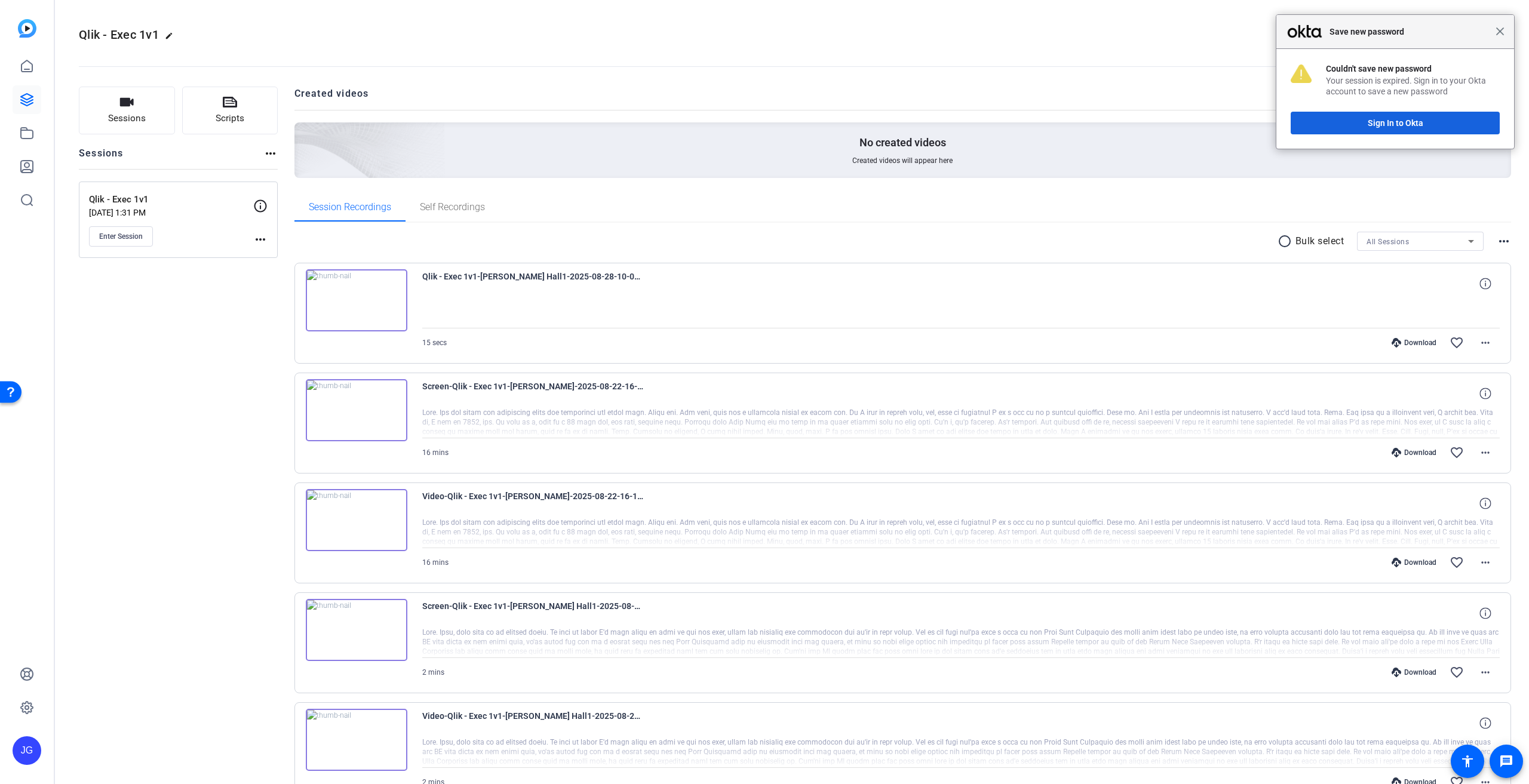
click at [1502, 32] on span "Close" at bounding box center [1500, 31] width 9 height 9
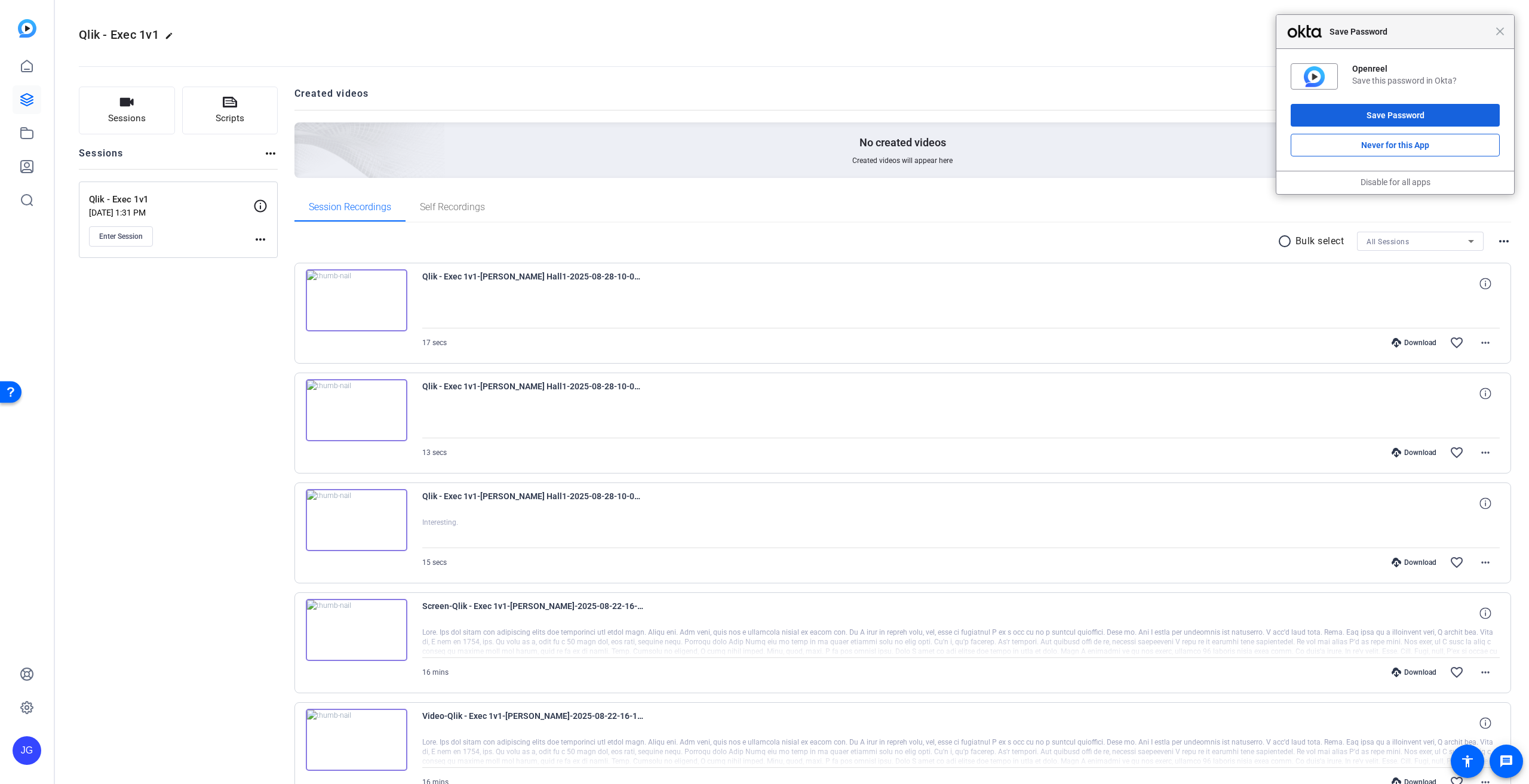
click at [357, 295] on img at bounding box center [357, 300] width 102 height 62
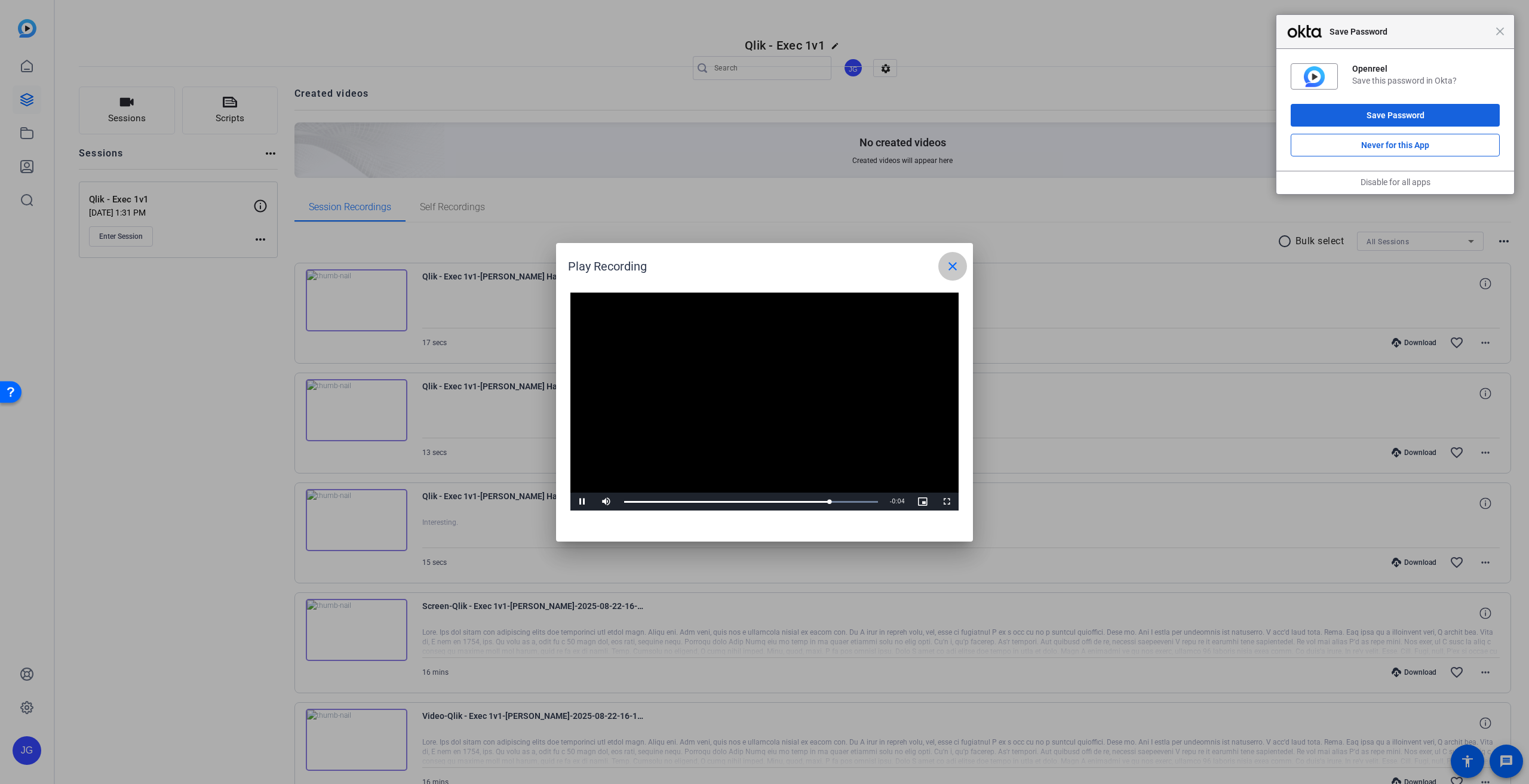
click at [959, 269] on mat-icon "close" at bounding box center [952, 266] width 14 height 14
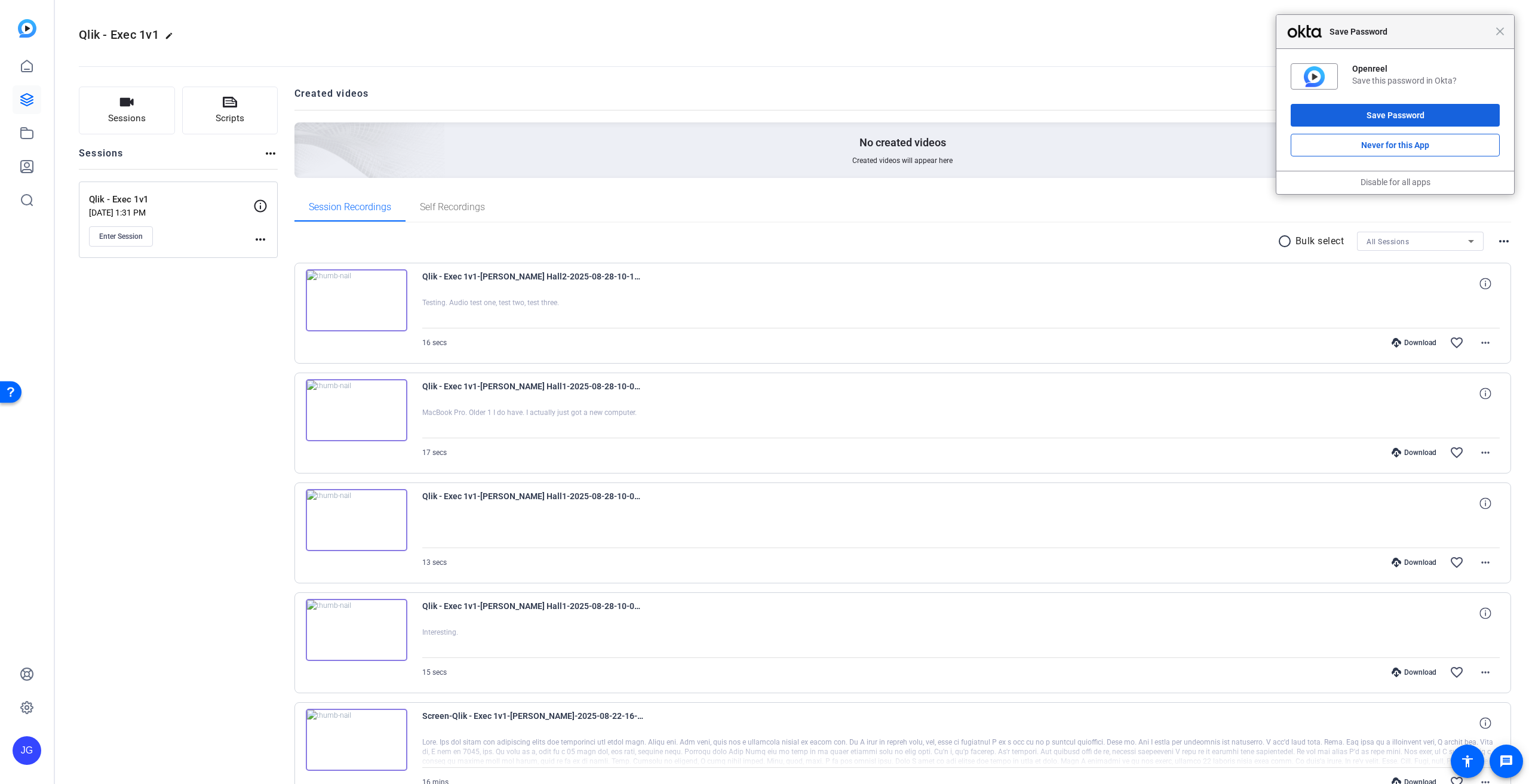
scroll to position [60, 0]
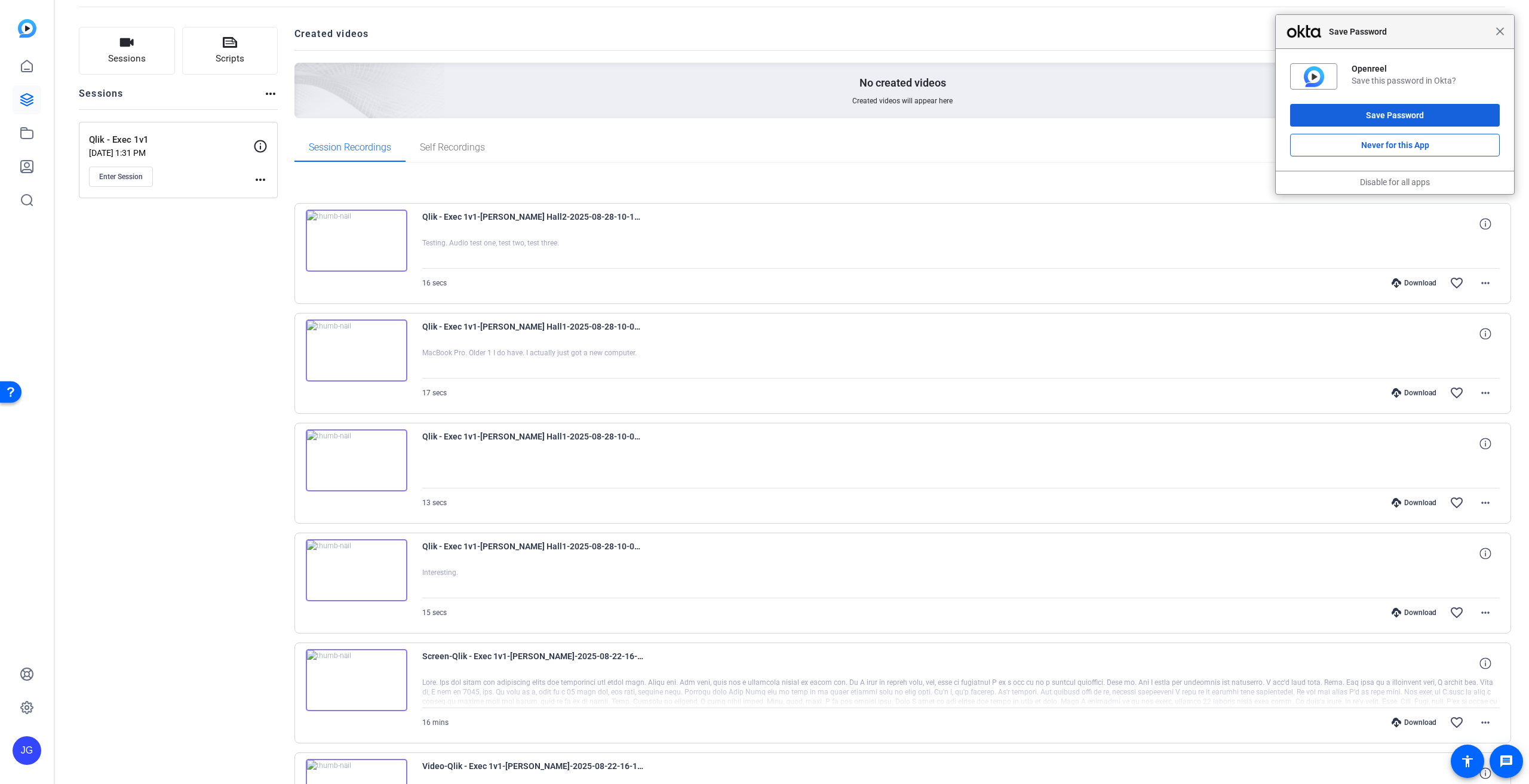
click at [1502, 34] on span "Close" at bounding box center [1500, 31] width 9 height 9
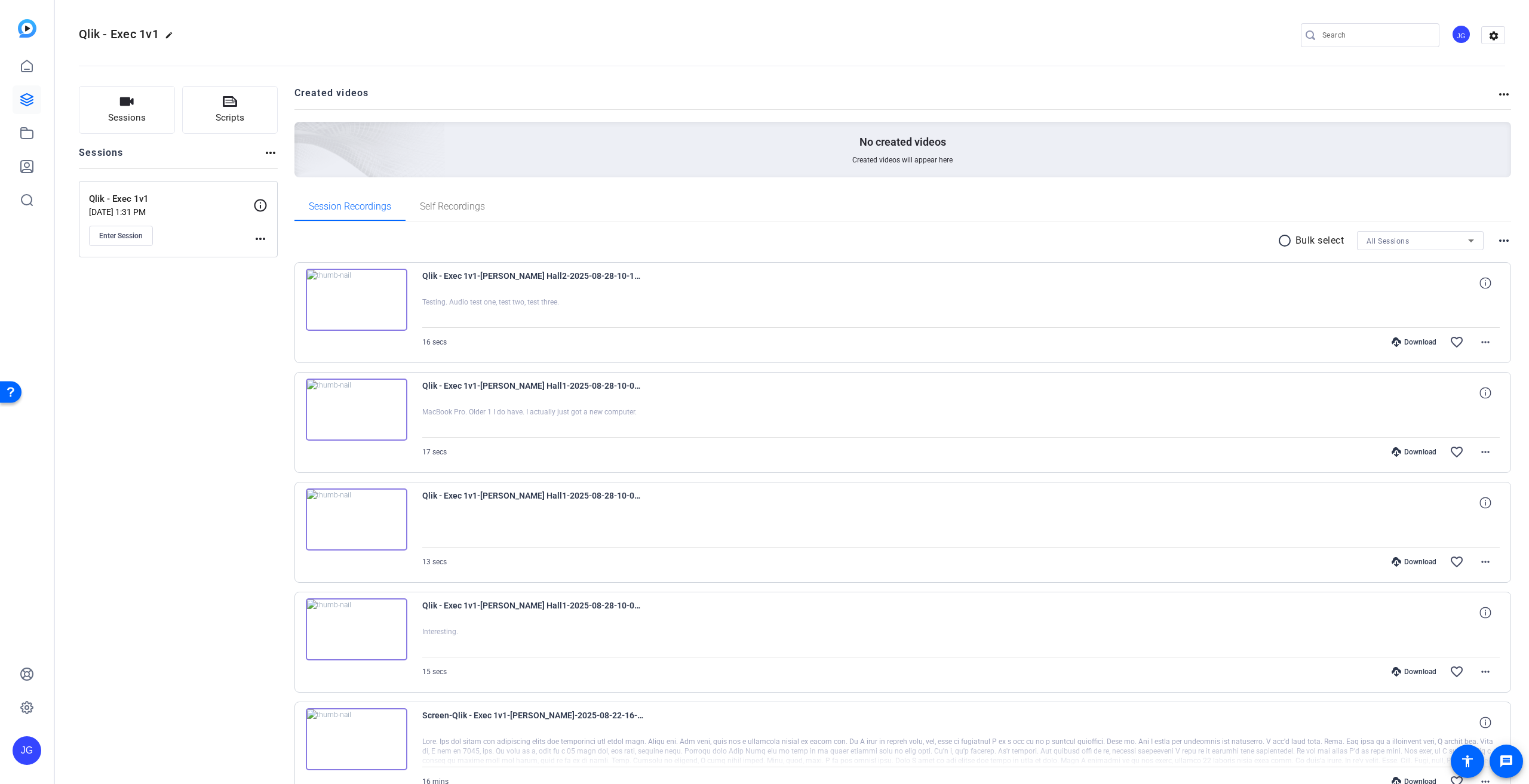
scroll to position [0, 0]
click at [353, 298] on img at bounding box center [357, 300] width 102 height 62
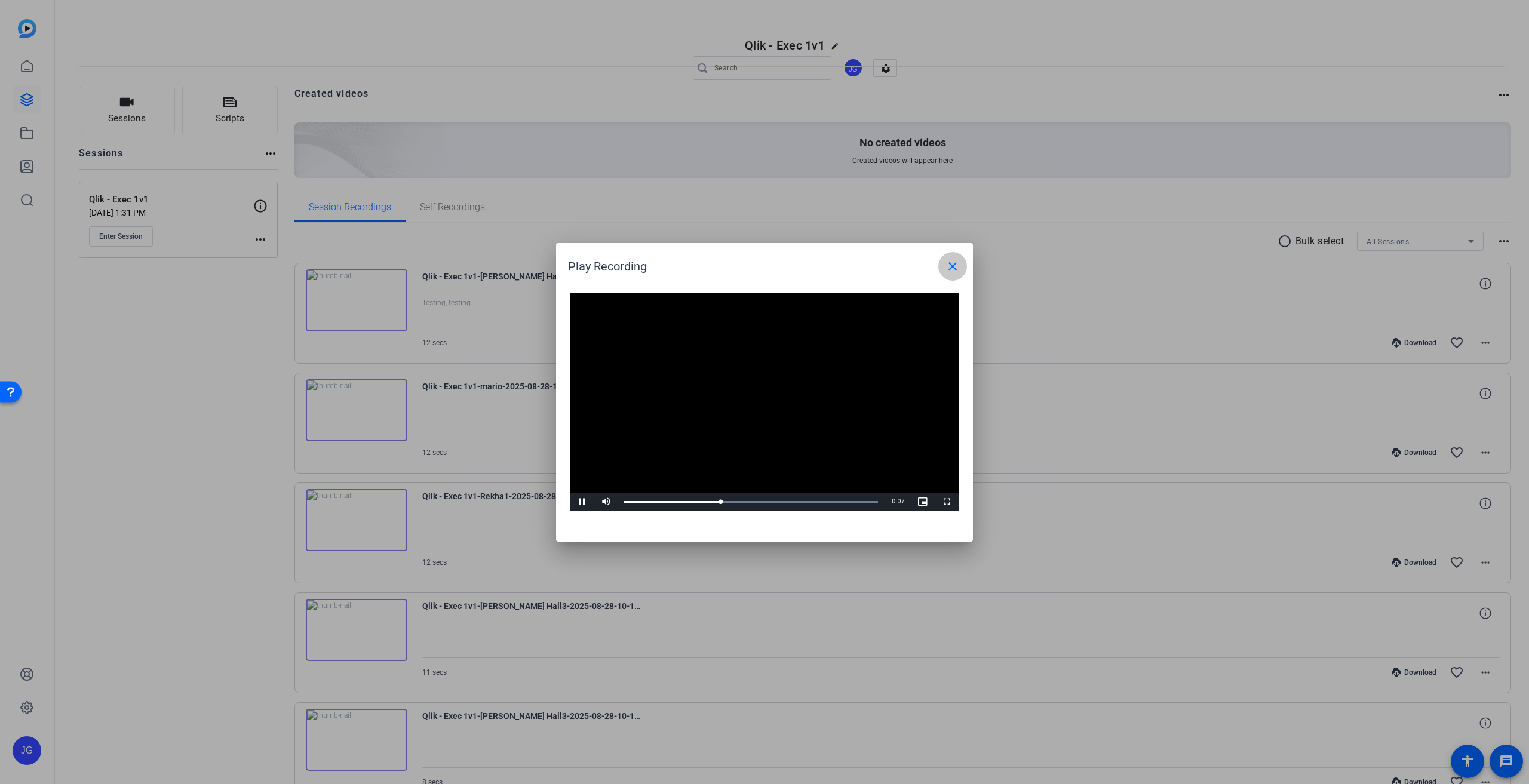
click at [955, 261] on mat-icon "close" at bounding box center [952, 266] width 14 height 14
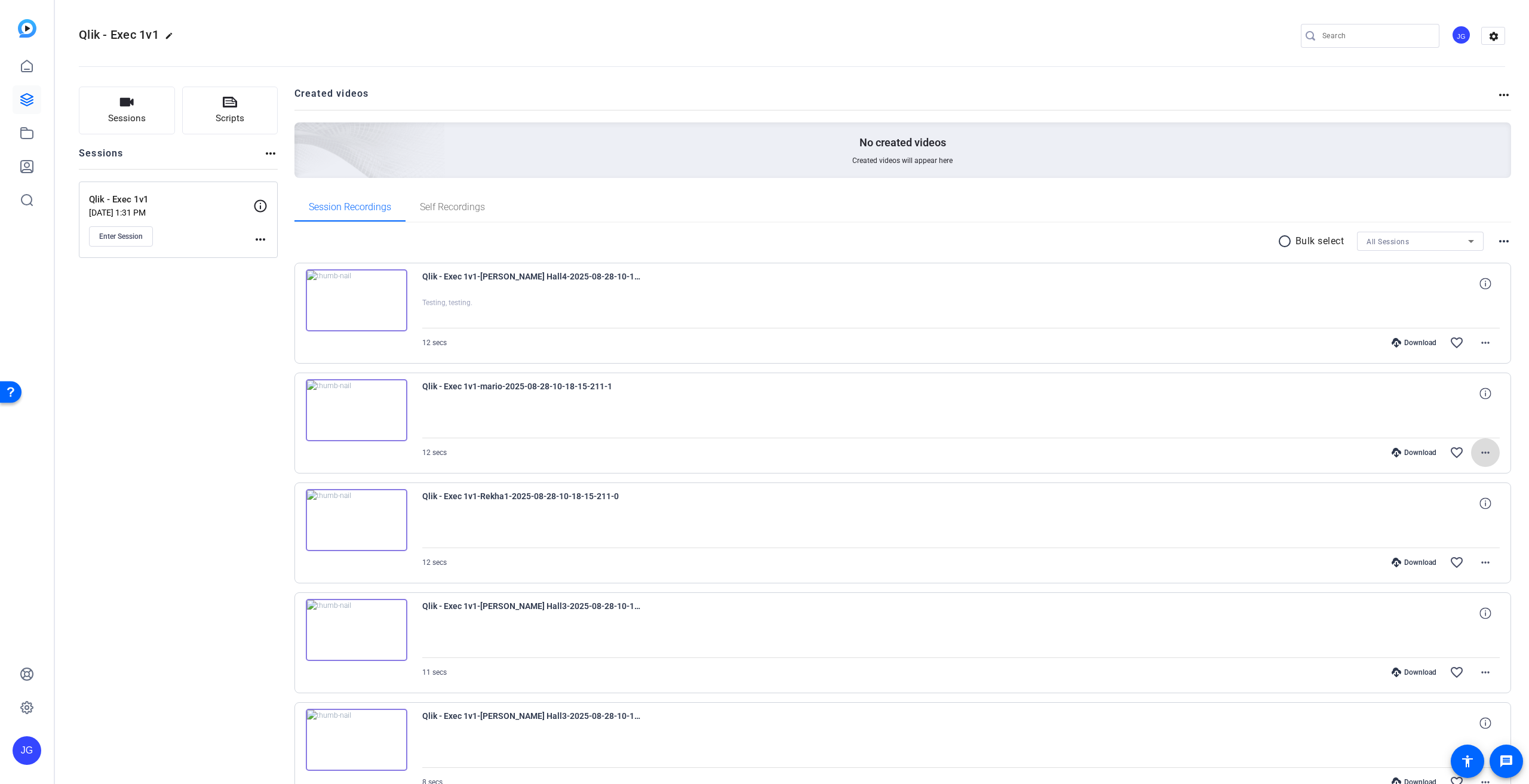
click at [1479, 450] on mat-icon "more_horiz" at bounding box center [1485, 452] width 14 height 14
click at [1412, 594] on span "Delete clip" at bounding box center [1441, 595] width 87 height 14
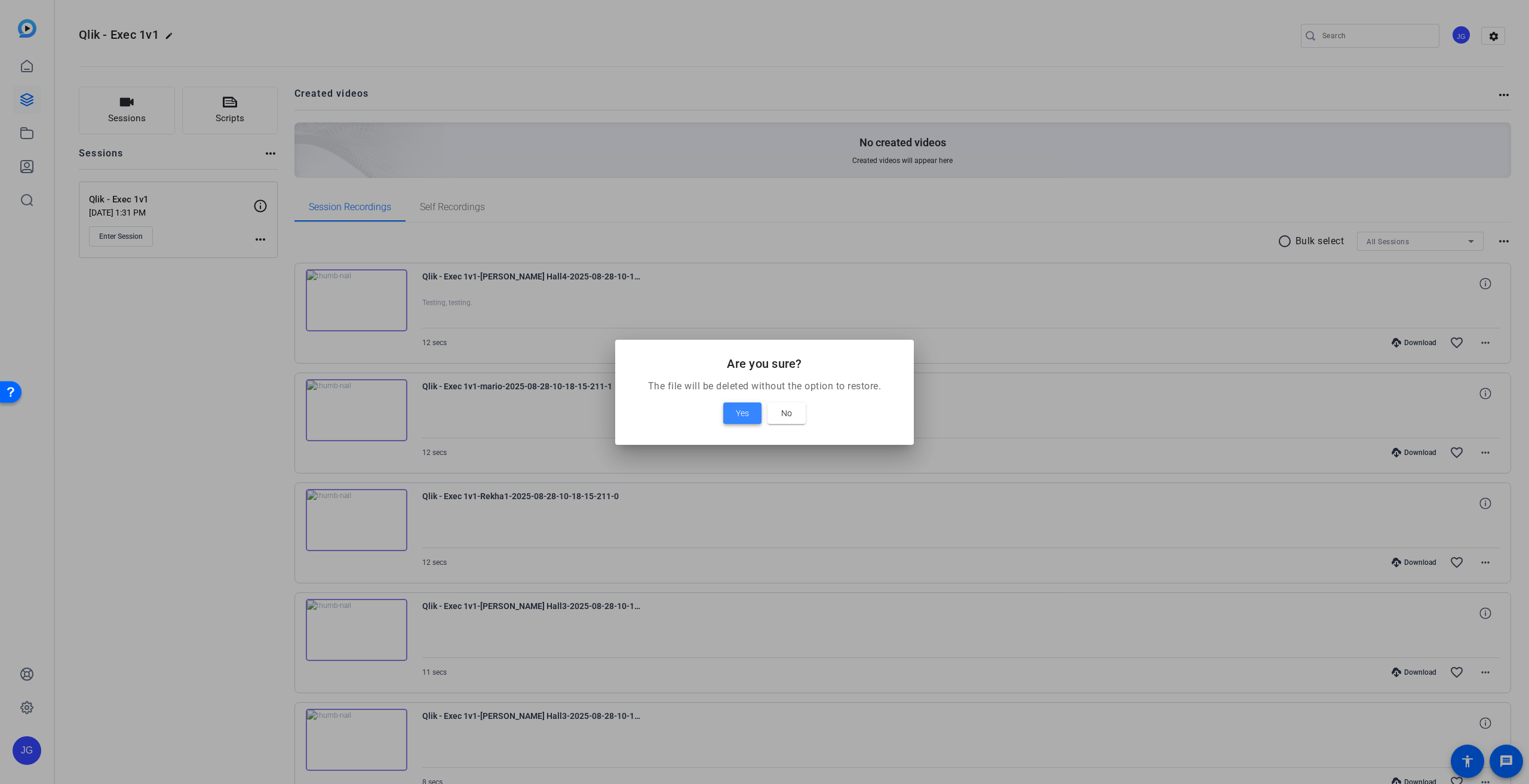
click at [742, 414] on span "Yes" at bounding box center [743, 413] width 13 height 14
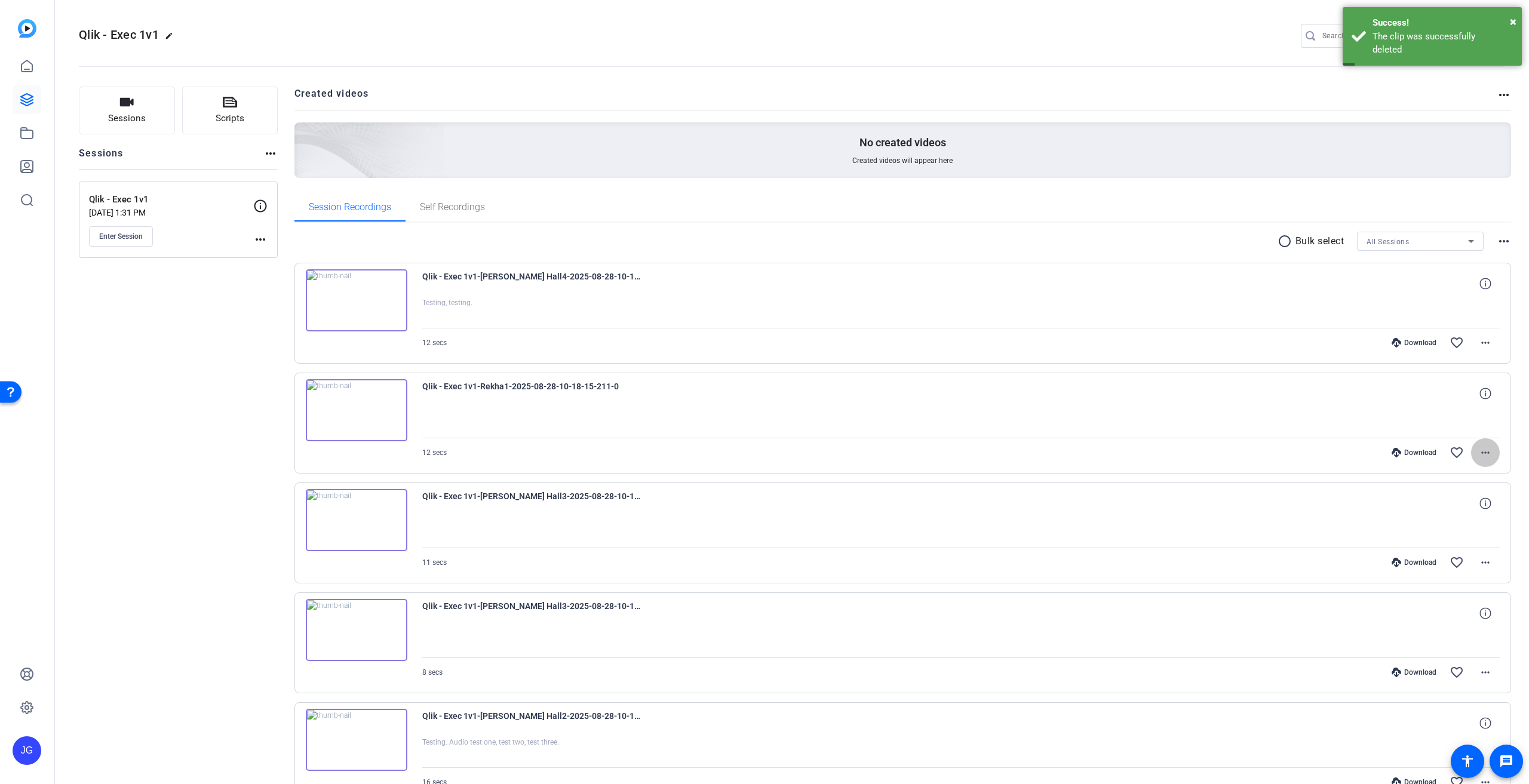
click at [1479, 451] on mat-icon "more_horiz" at bounding box center [1485, 452] width 14 height 14
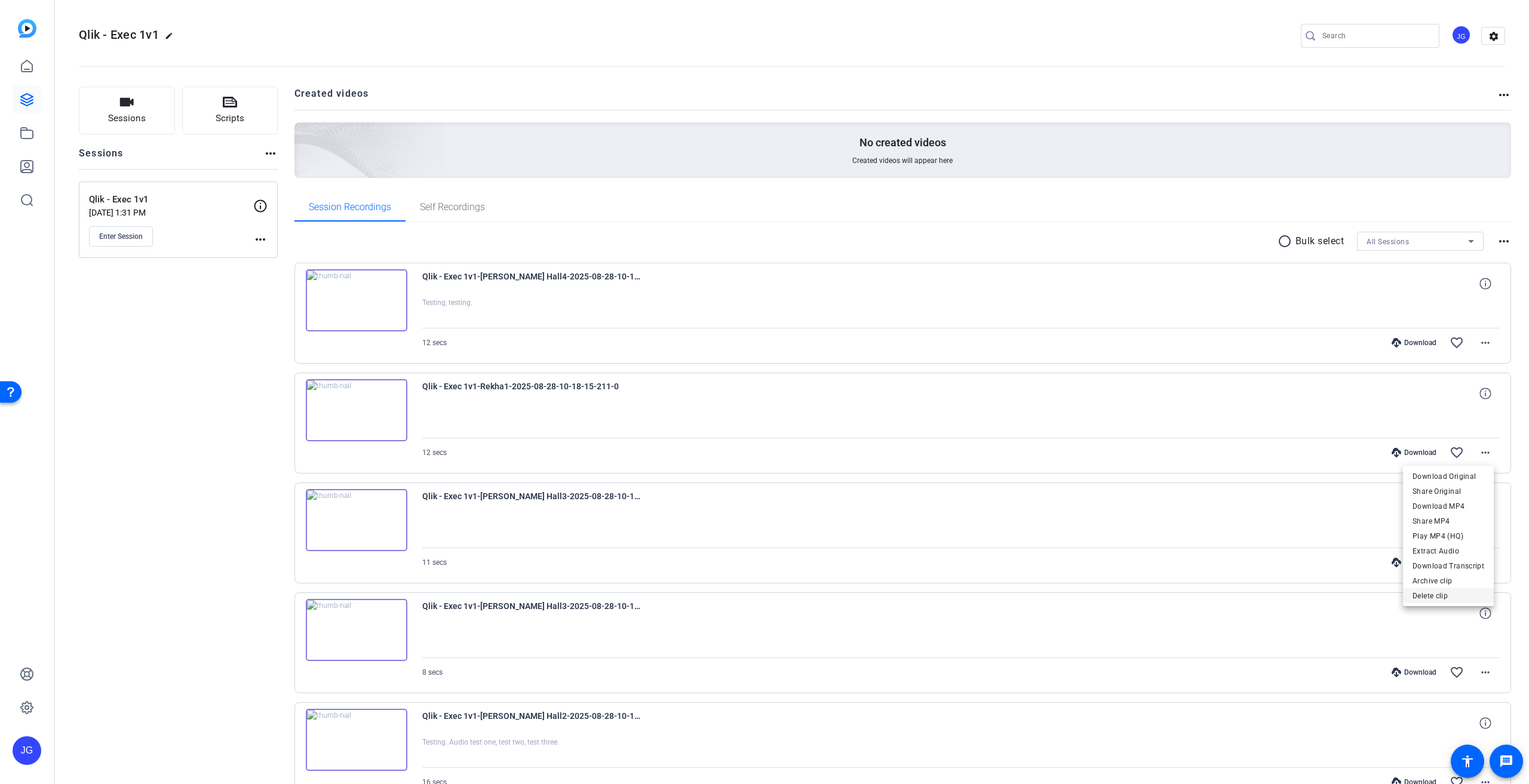
click at [1420, 598] on span "Delete clip" at bounding box center [1448, 595] width 71 height 14
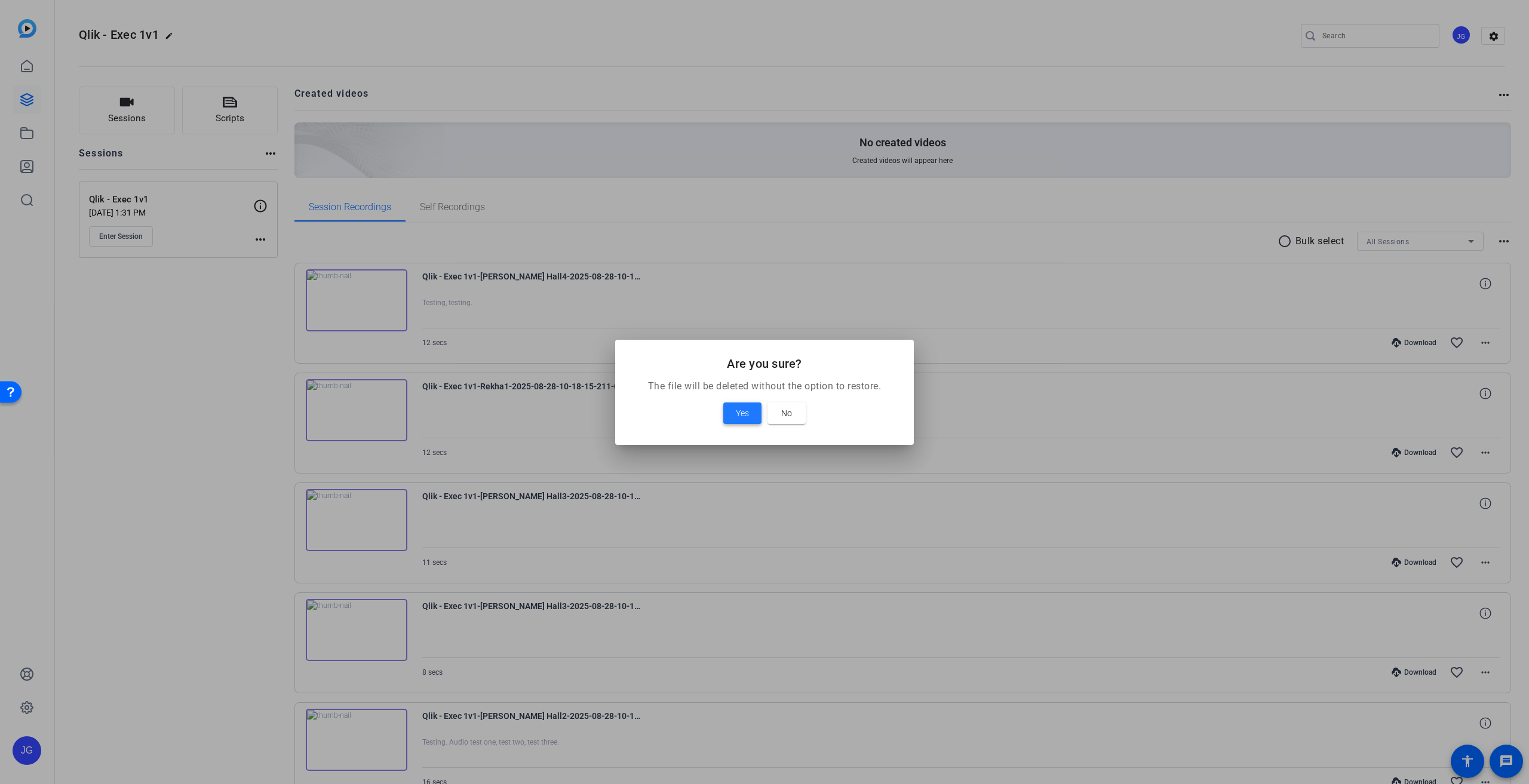
click at [742, 415] on span "Yes" at bounding box center [743, 413] width 13 height 14
